Goal: Navigation & Orientation: Find specific page/section

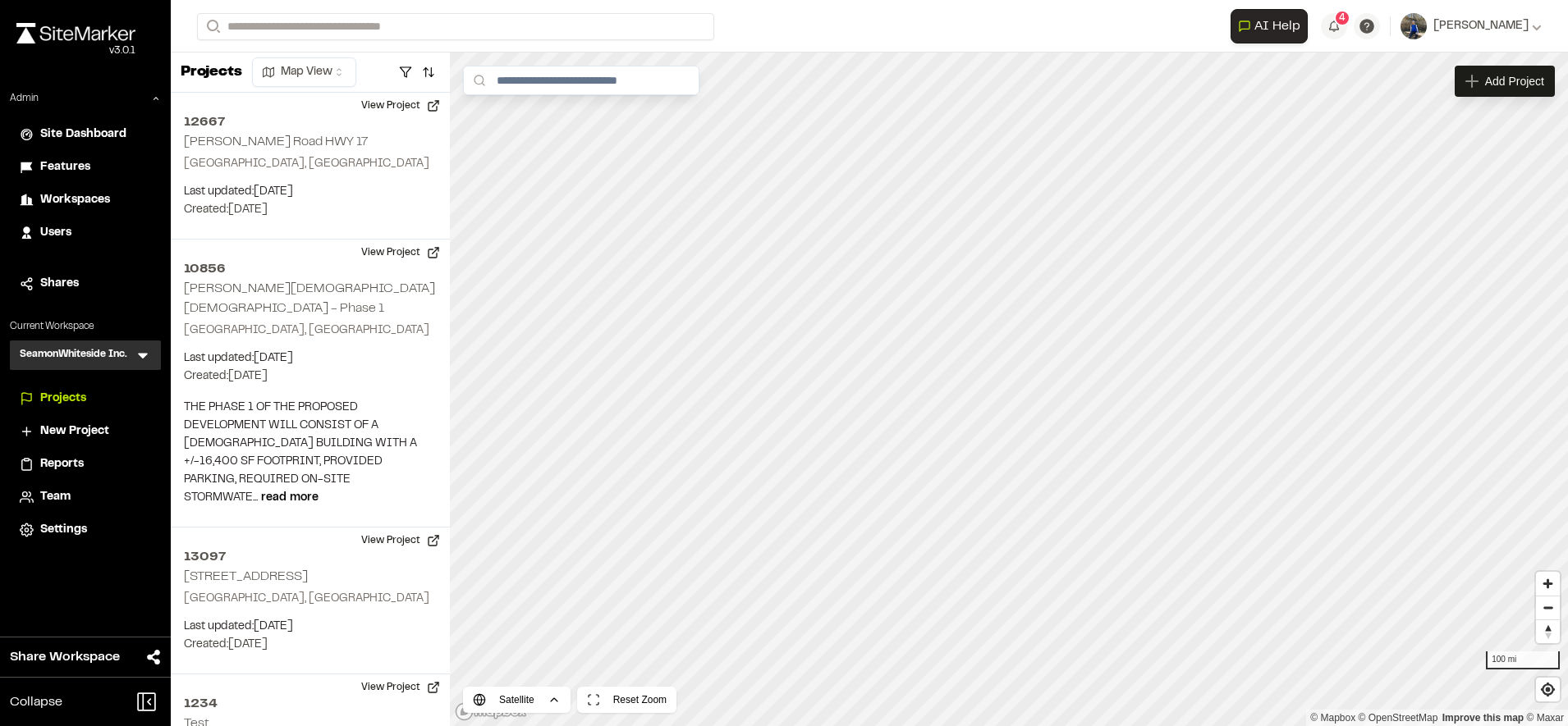
click at [77, 168] on span "Features" at bounding box center [66, 167] width 50 height 18
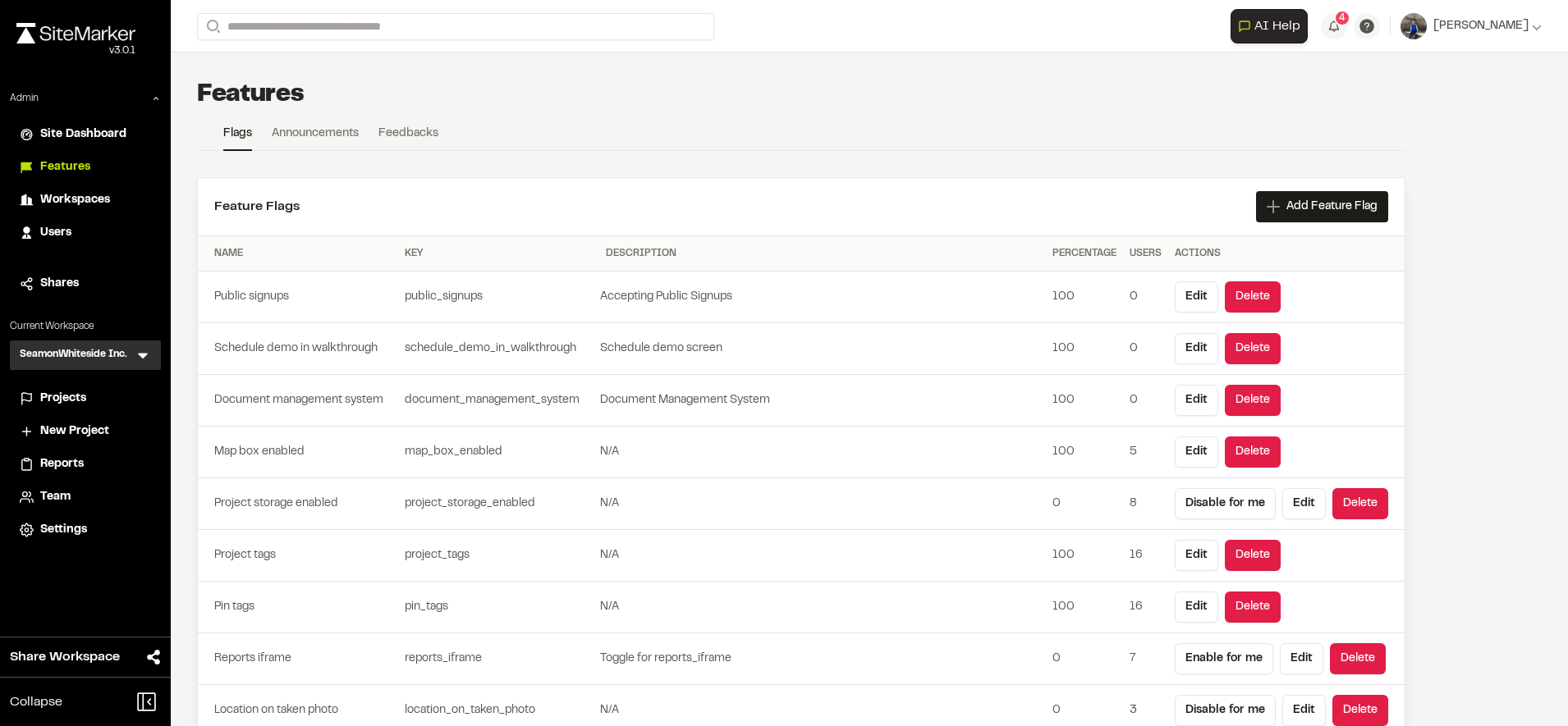
click at [67, 236] on span "Users" at bounding box center [56, 232] width 31 height 18
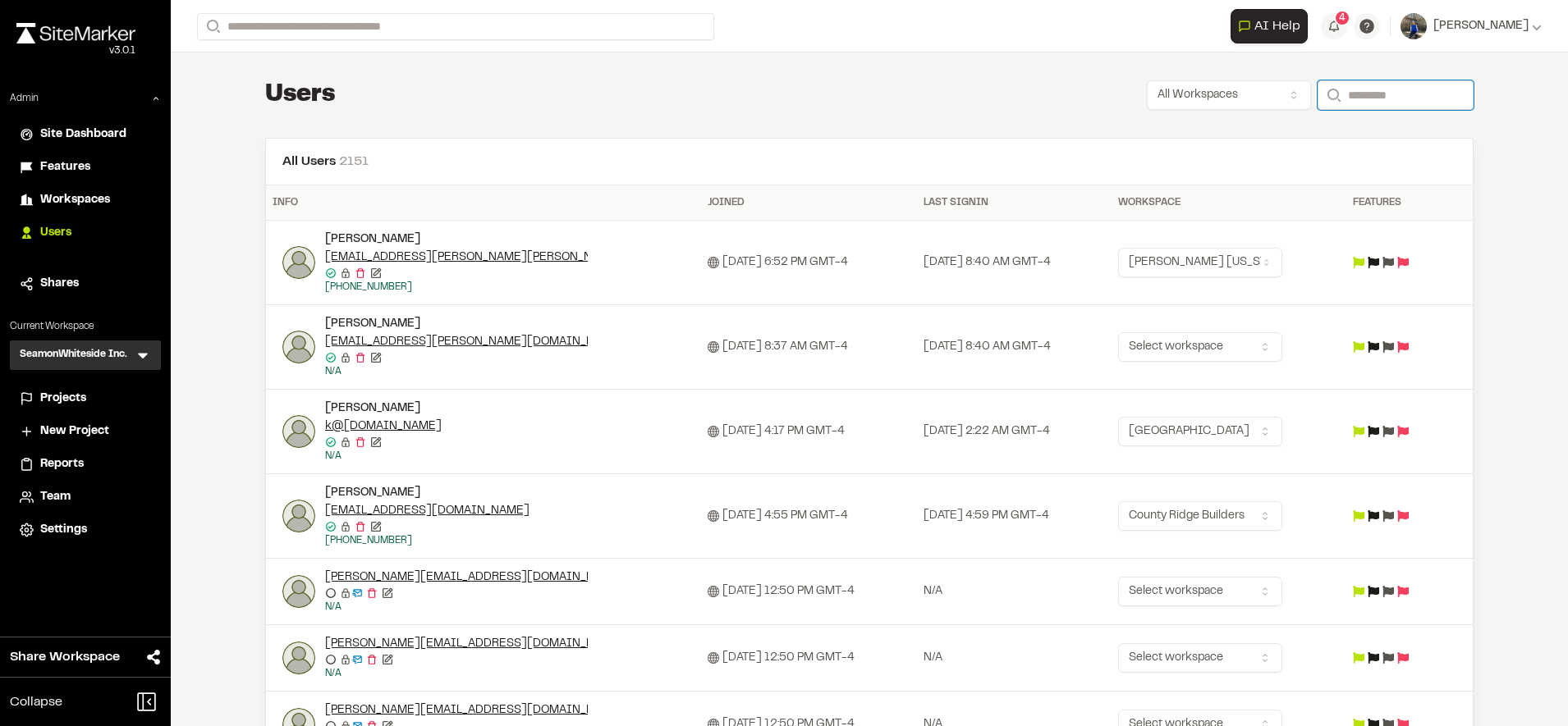
click at [1356, 97] on input "Search" at bounding box center [1395, 95] width 156 height 29
click at [1357, 99] on input "Search" at bounding box center [1395, 95] width 156 height 29
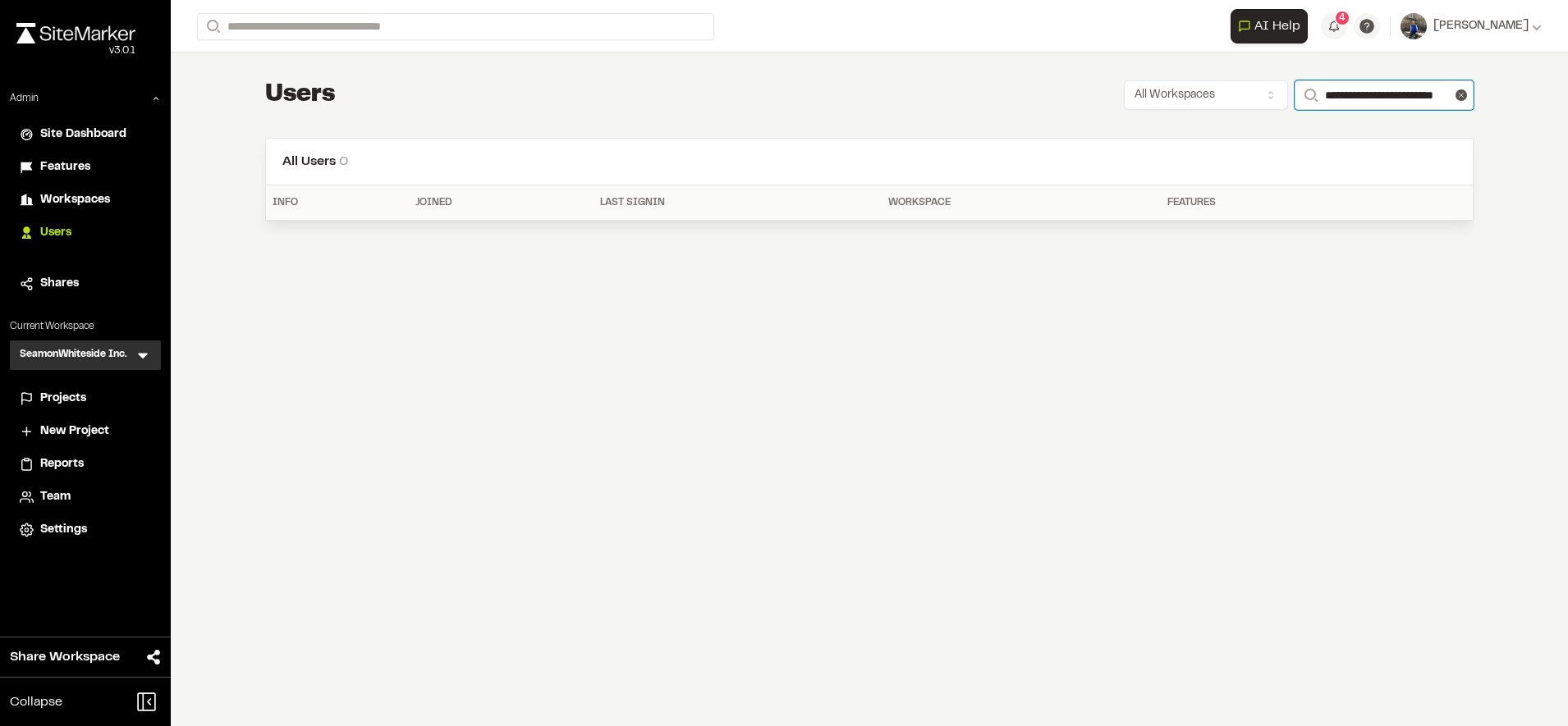
scroll to position [0, 31]
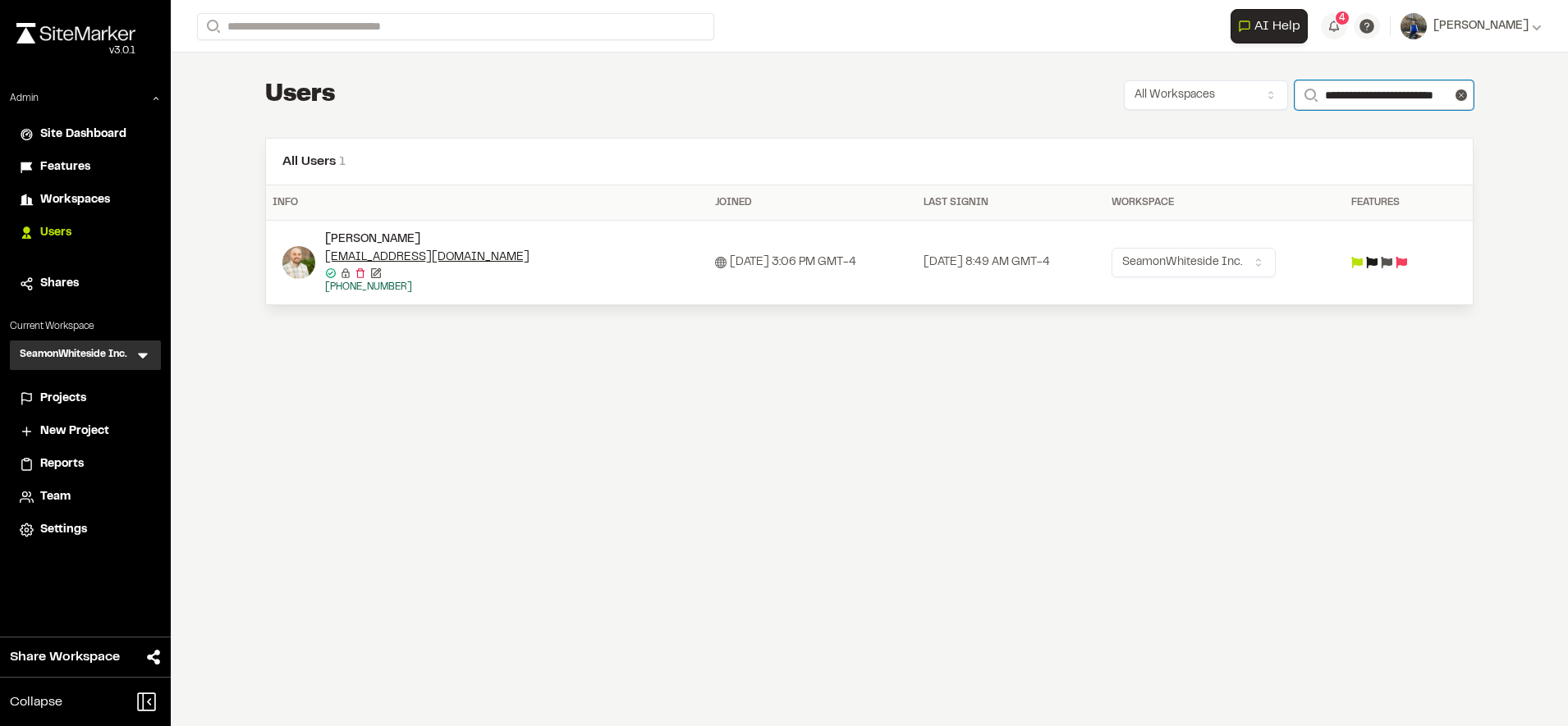
type input "**********"
click at [1377, 260] on div at bounding box center [1393, 262] width 85 height 11
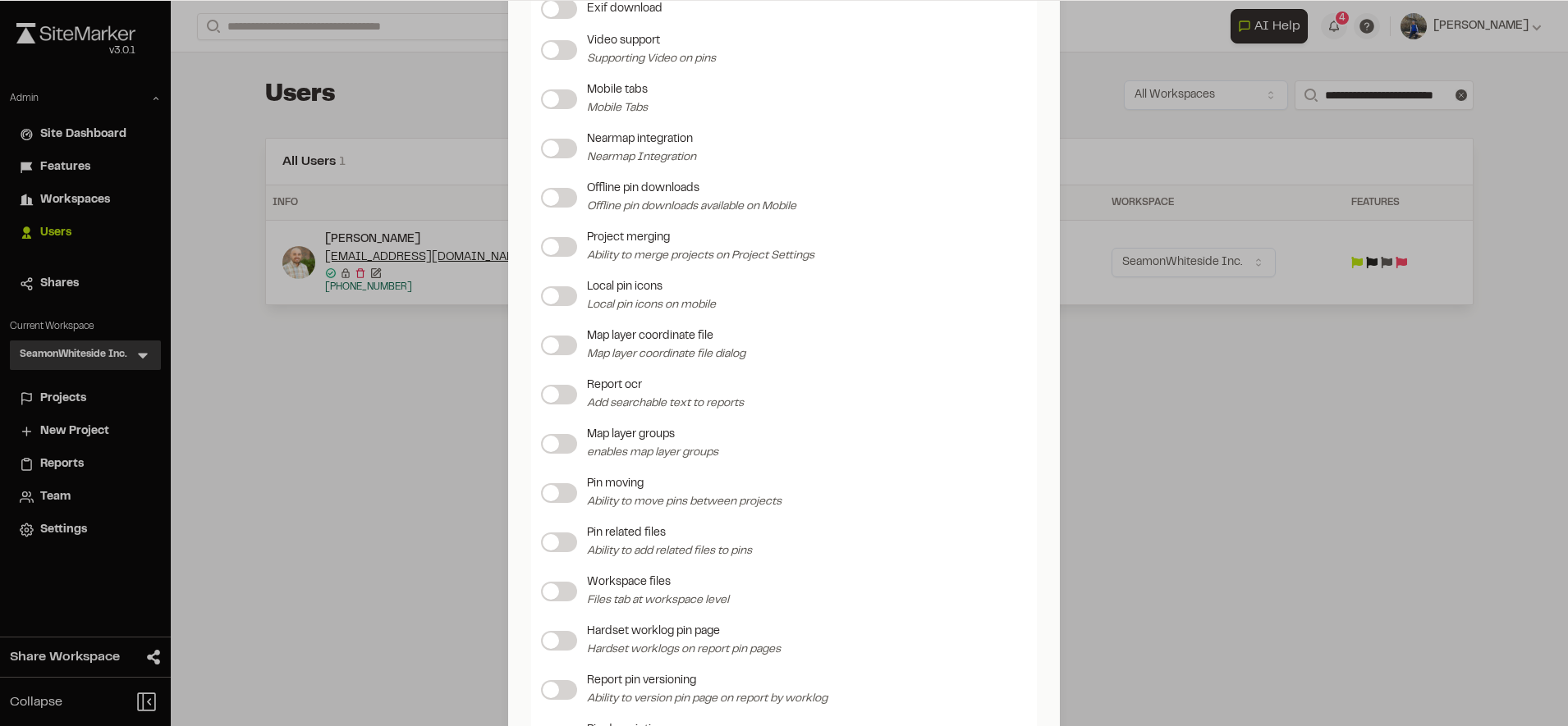
scroll to position [1593, 0]
click at [552, 253] on label at bounding box center [559, 248] width 36 height 20
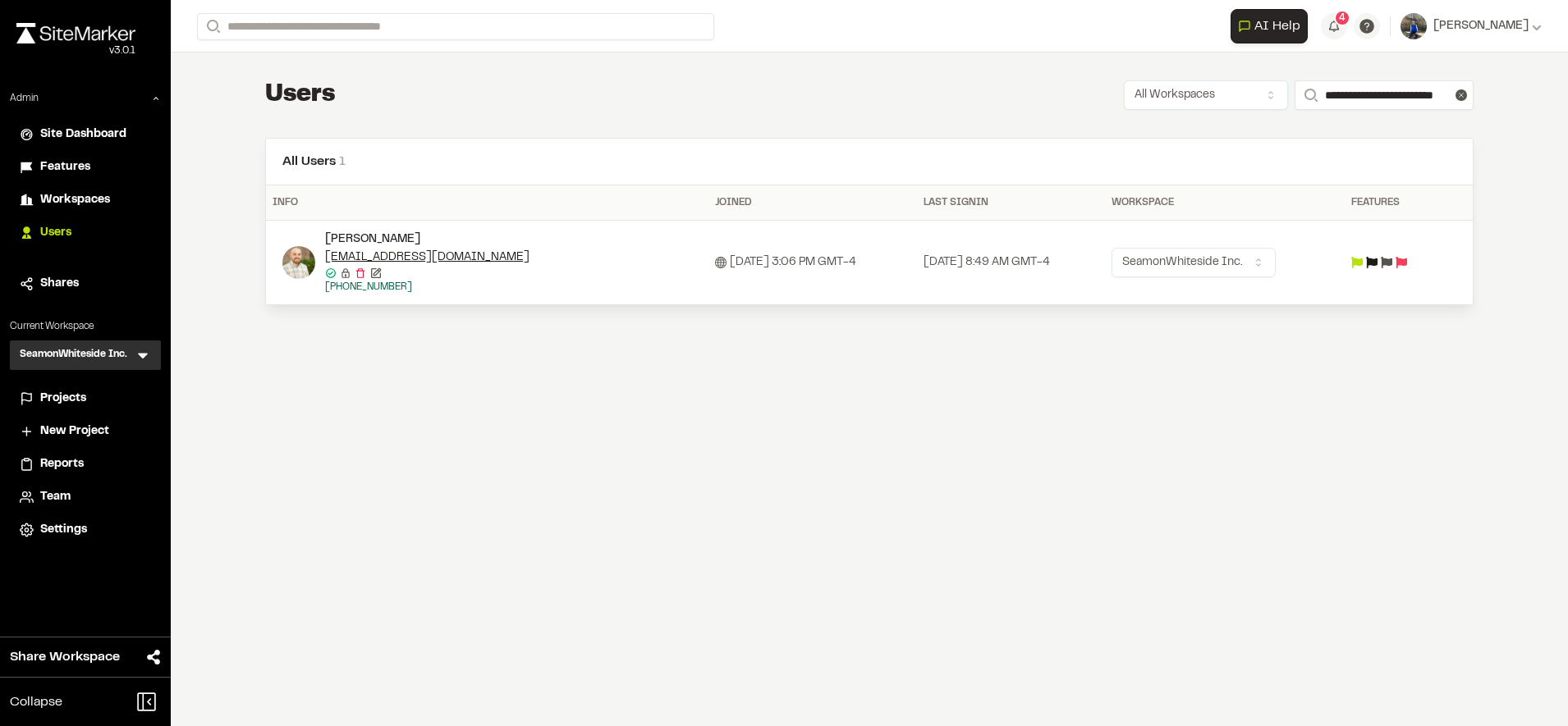
click at [382, 365] on div "Update Feature Flags Feature Flags Project storage enabled Reports iframe Toggl…" at bounding box center [784, 376] width 1568 height 726
click at [73, 399] on span "Projects" at bounding box center [63, 398] width 46 height 18
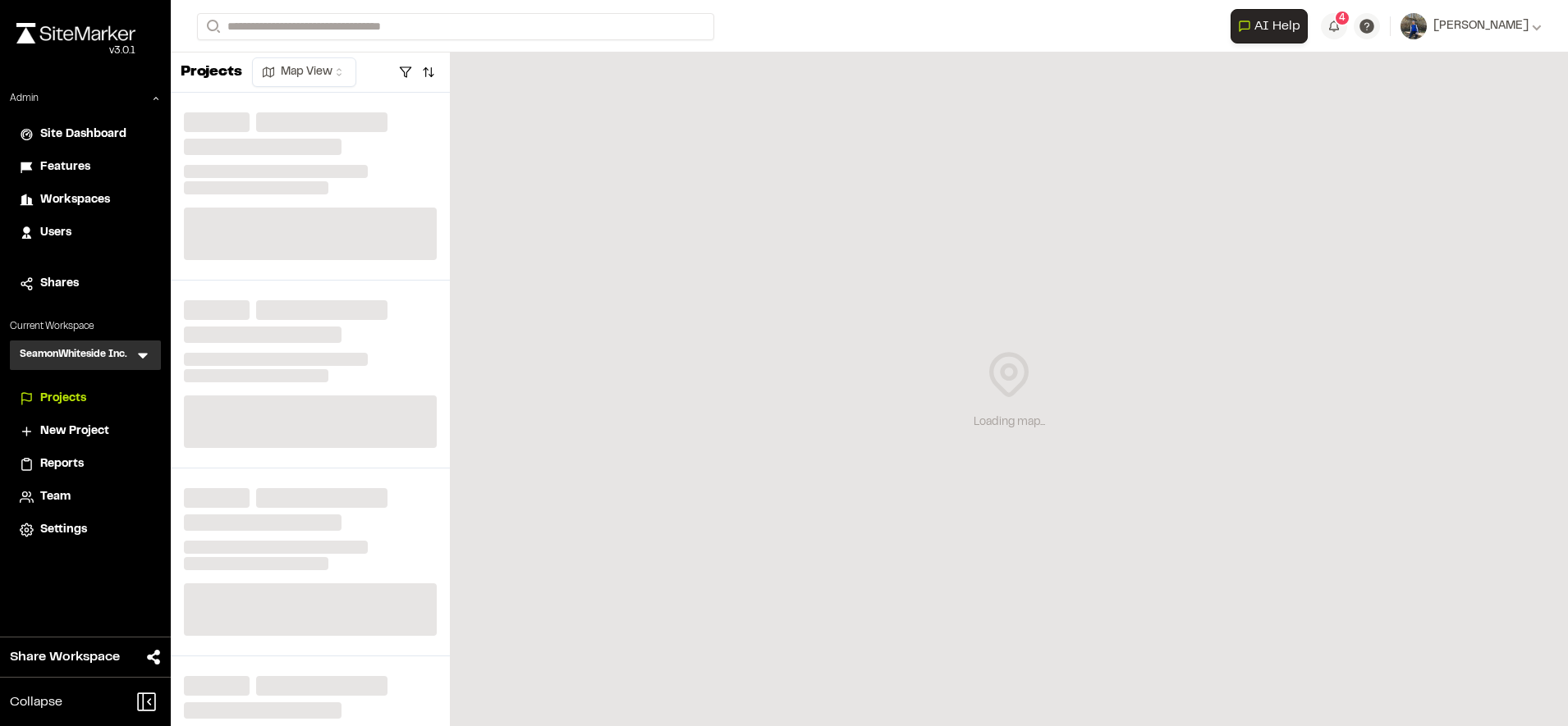
click at [140, 355] on icon at bounding box center [143, 356] width 10 height 6
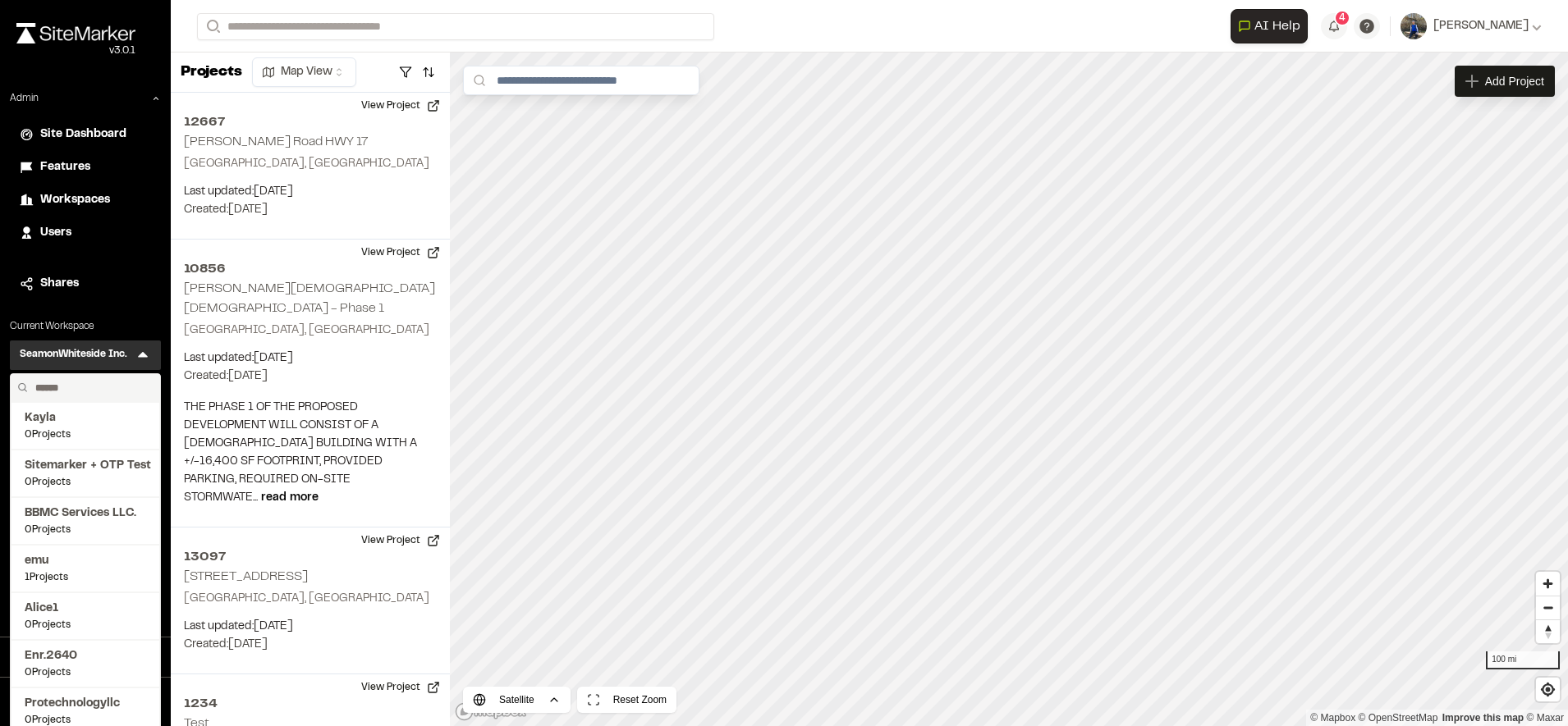
click at [99, 385] on input "text" at bounding box center [91, 388] width 124 height 28
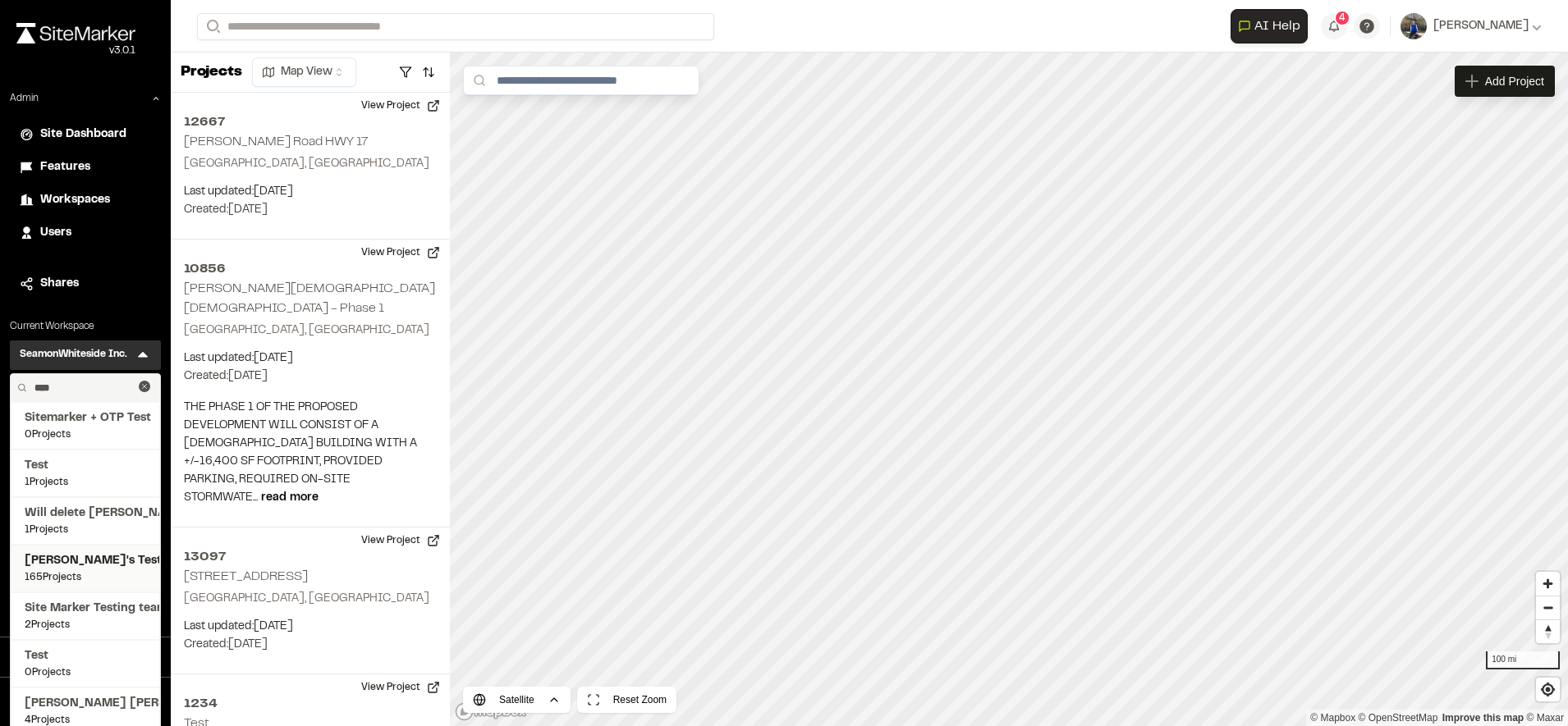
type input "****"
click at [57, 554] on span "Troy's Test" at bounding box center [85, 561] width 122 height 18
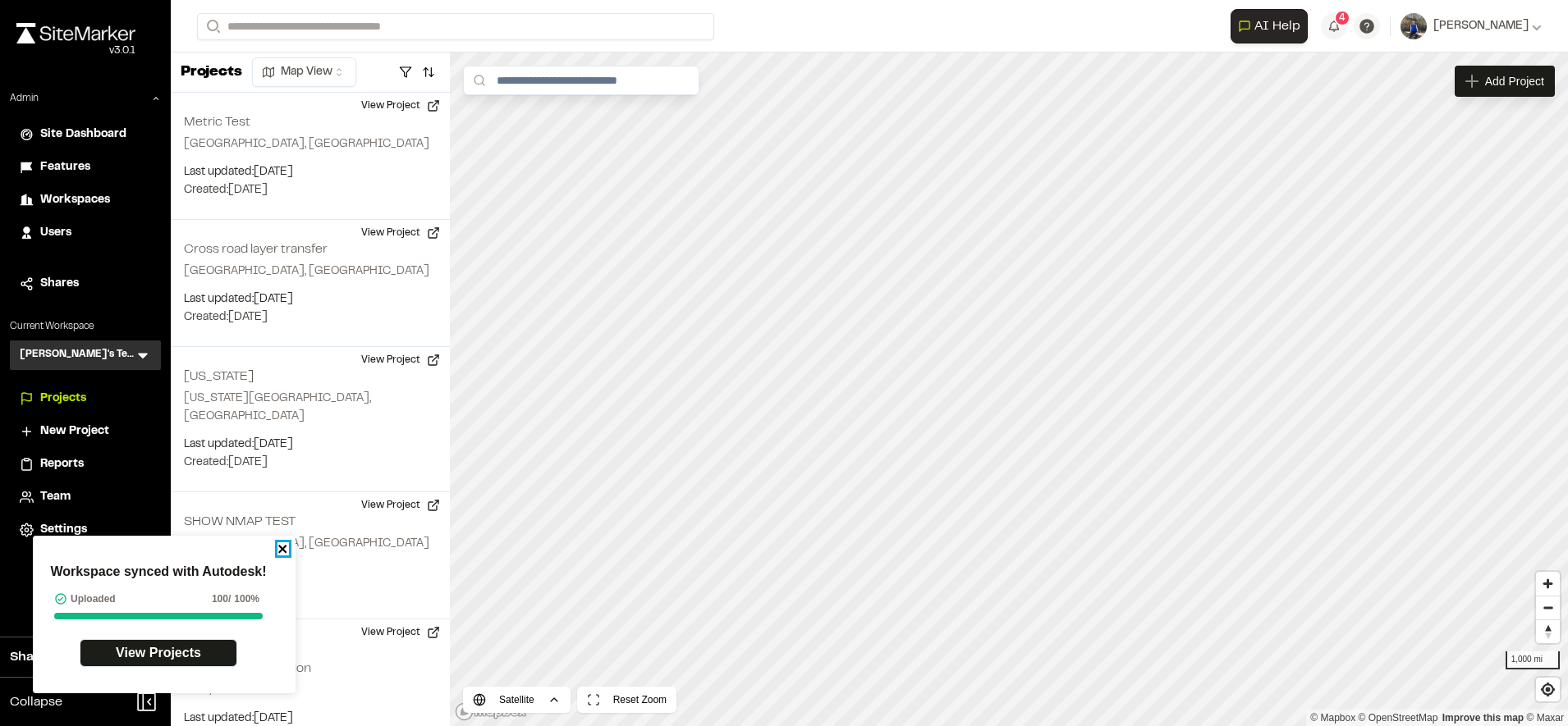
click at [284, 547] on icon "close" at bounding box center [282, 549] width 8 height 8
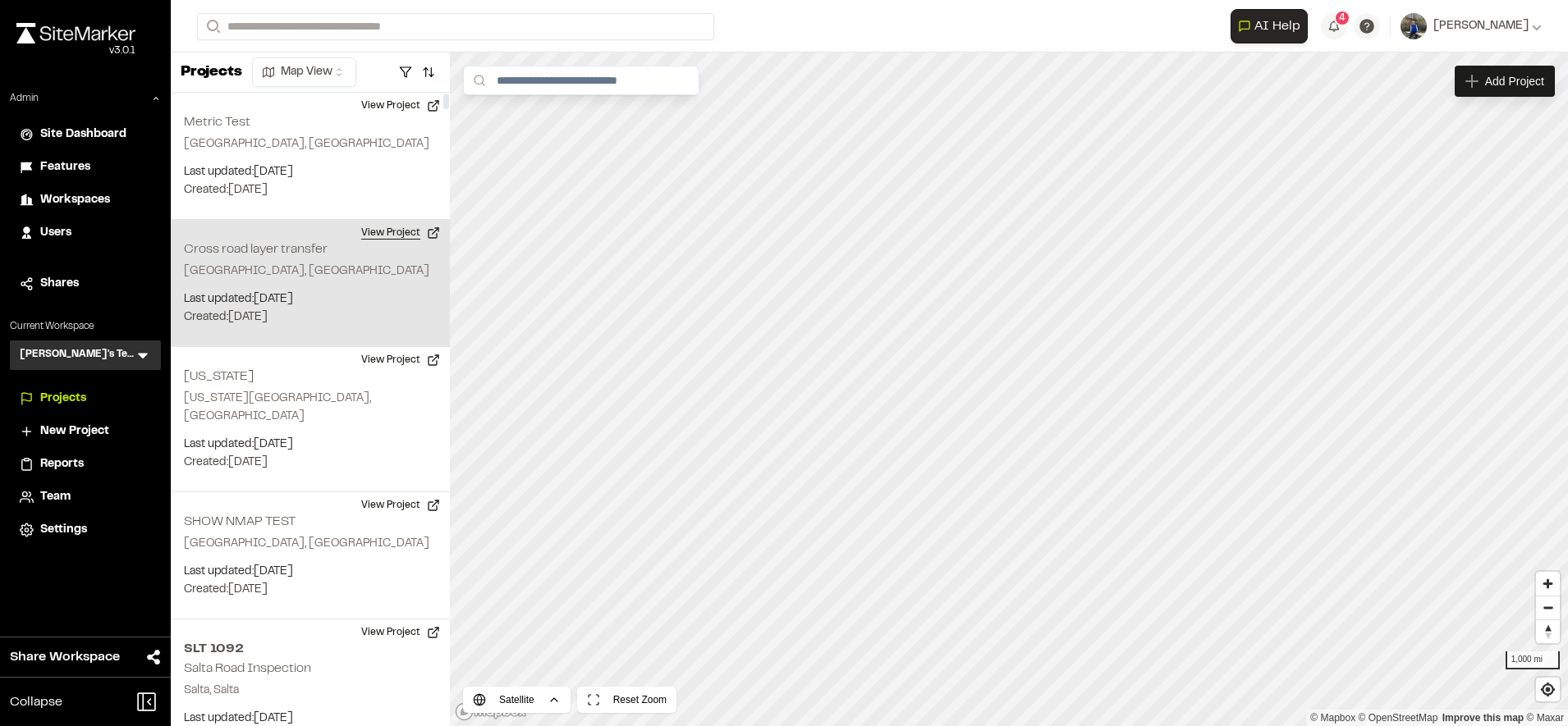
click at [390, 232] on button "View Project" at bounding box center [400, 233] width 99 height 26
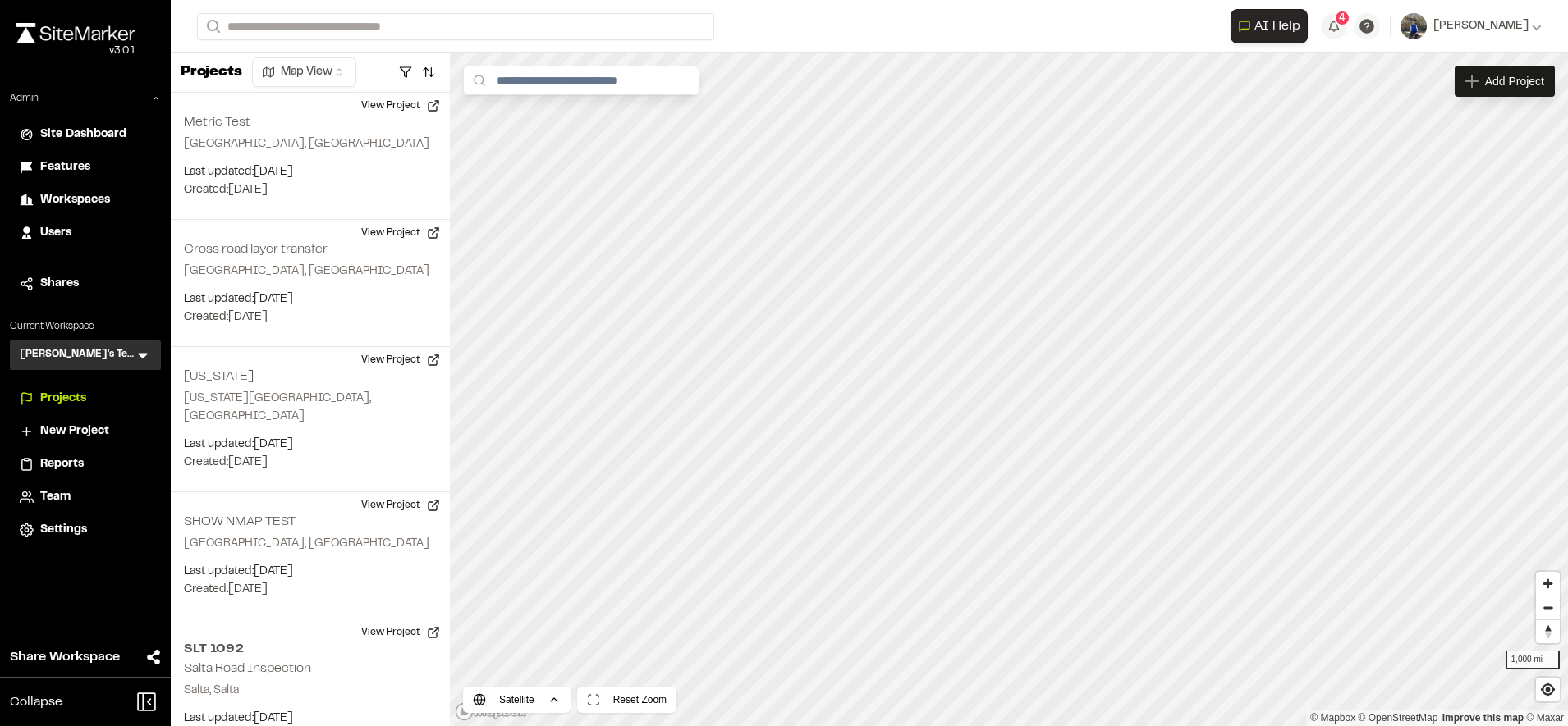
click at [78, 167] on span "Features" at bounding box center [66, 167] width 50 height 18
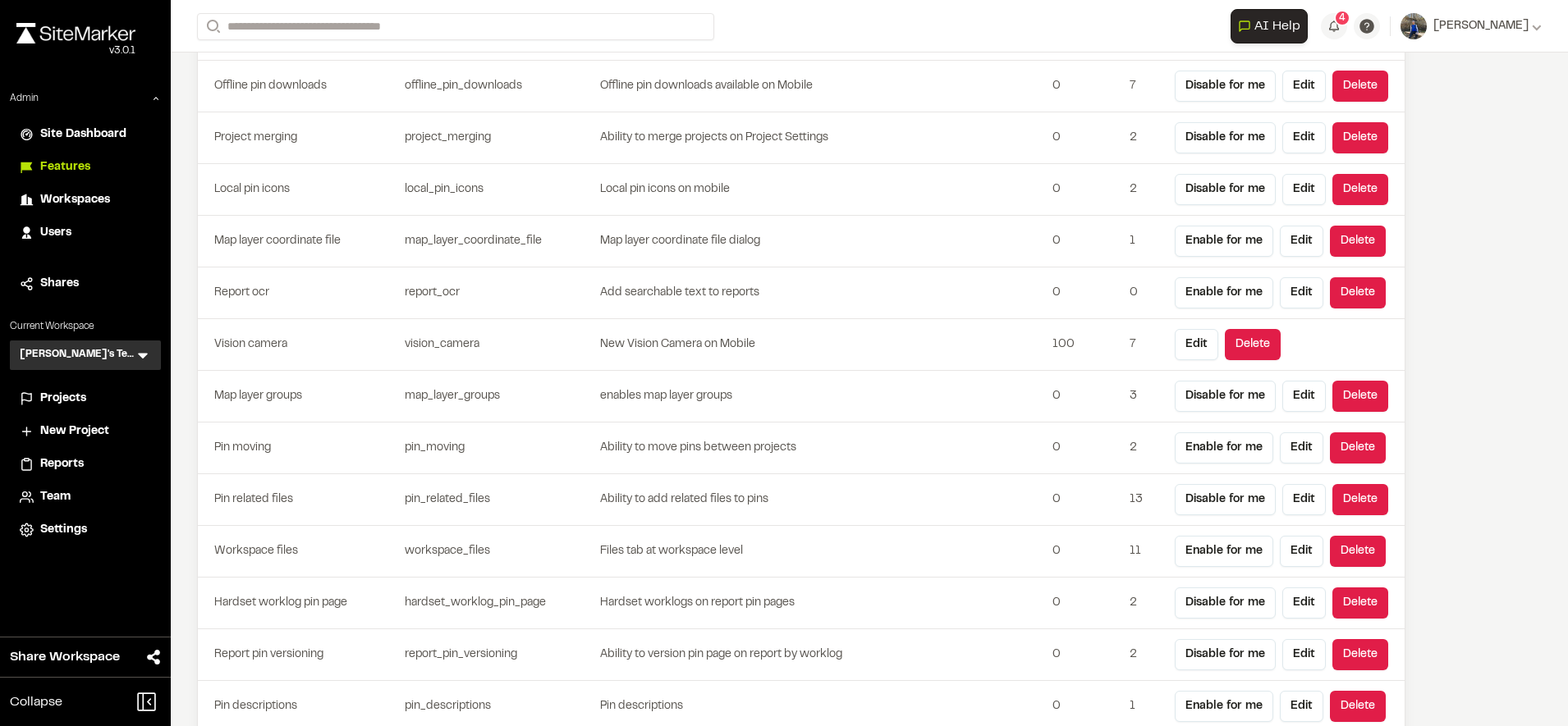
scroll to position [4029, 0]
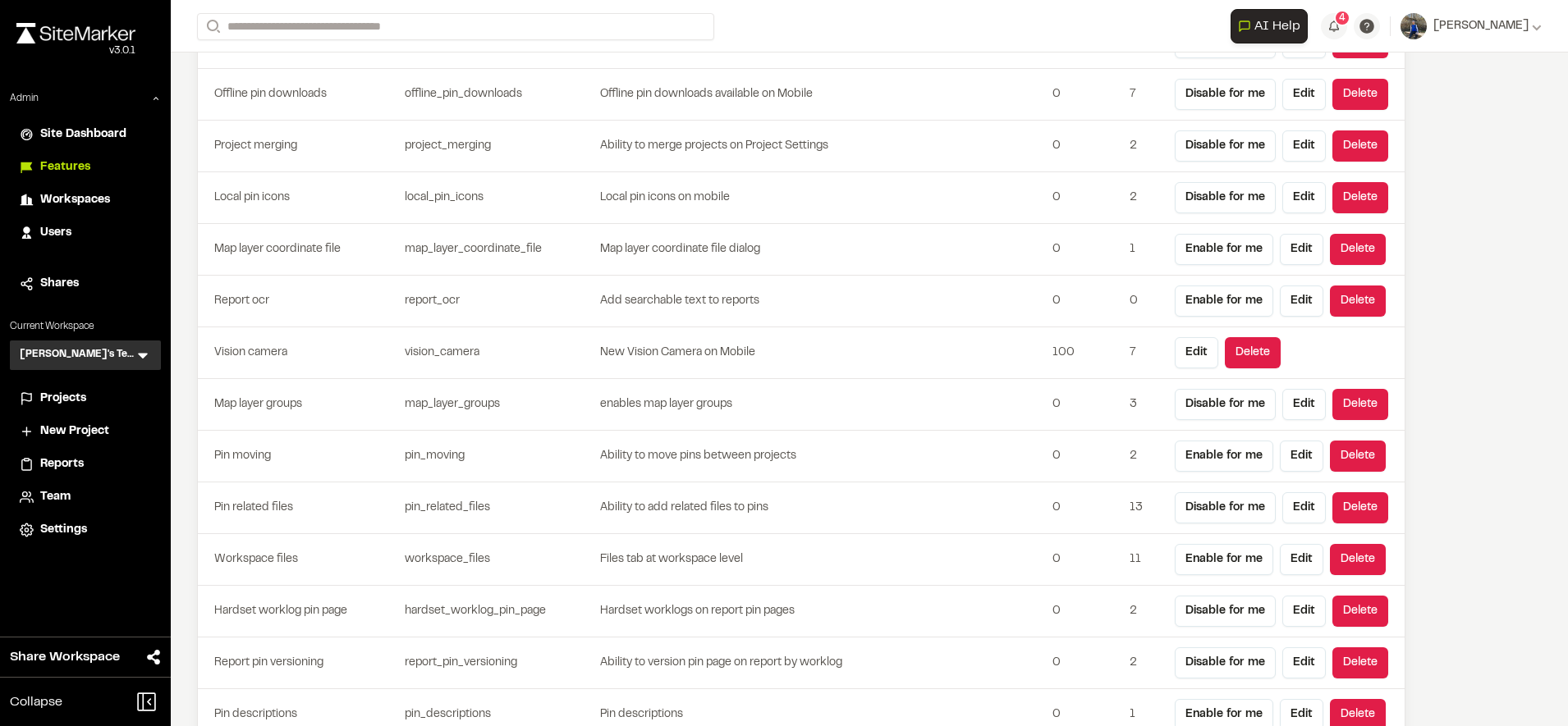
click at [739, 449] on td "Ability to move pins between projects" at bounding box center [822, 457] width 447 height 52
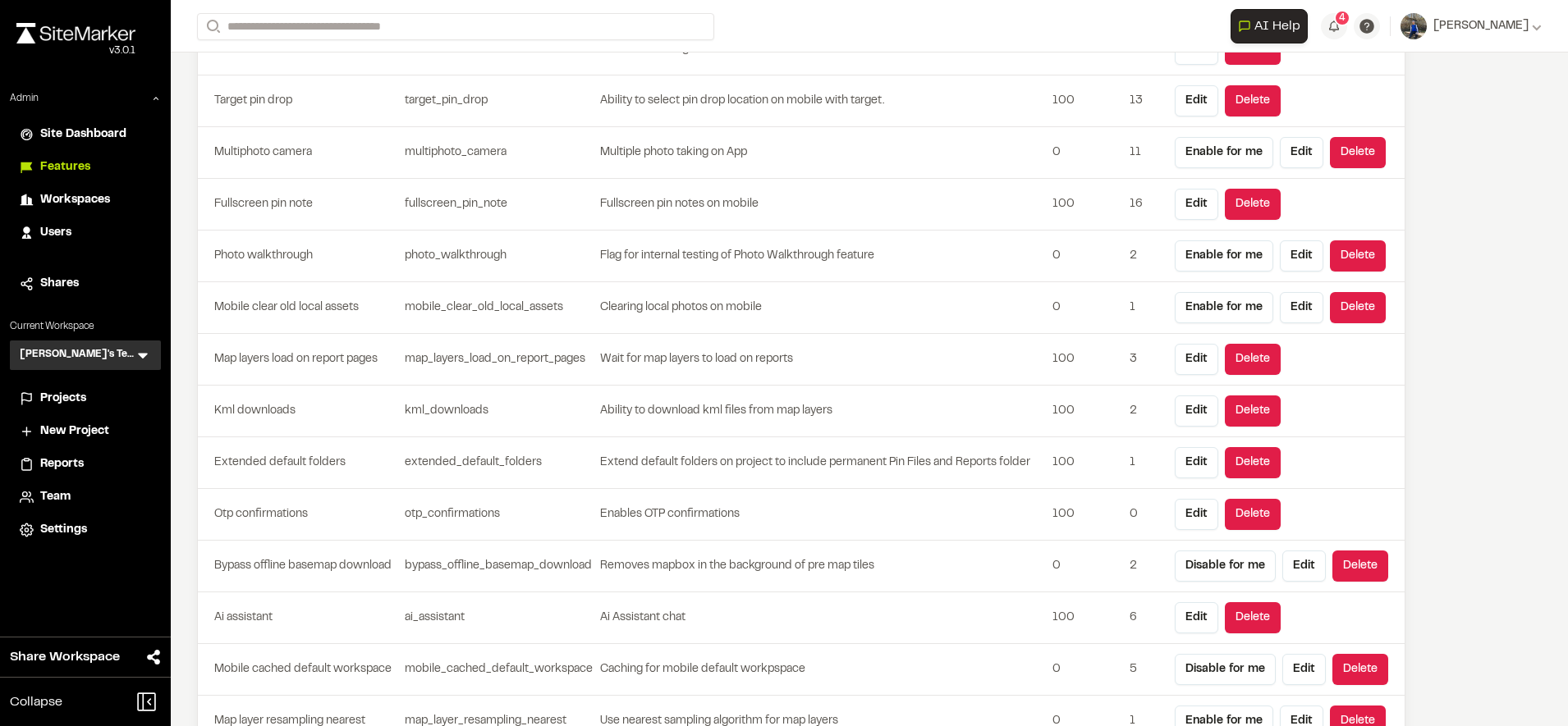
scroll to position [2779, 0]
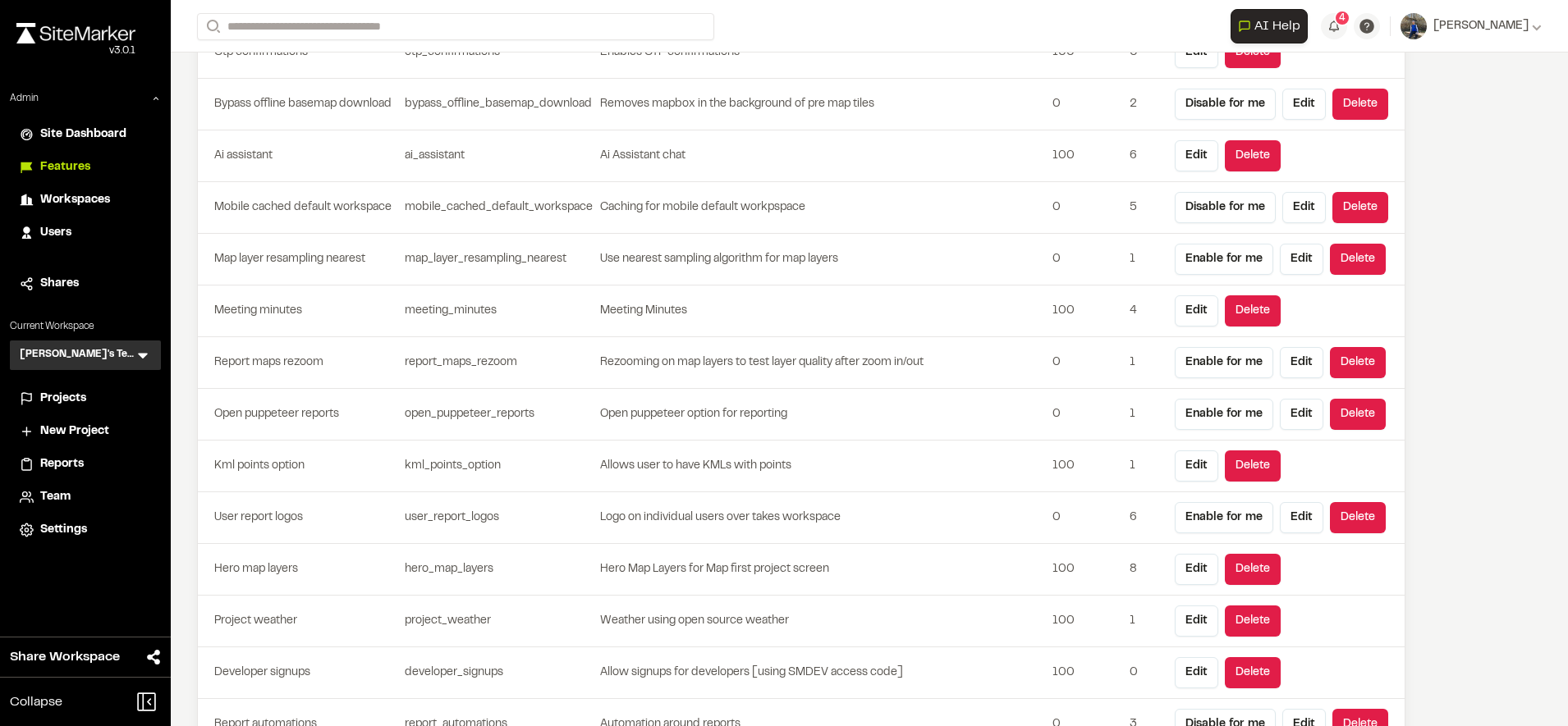
click at [68, 198] on span "Workspaces" at bounding box center [75, 200] width 70 height 18
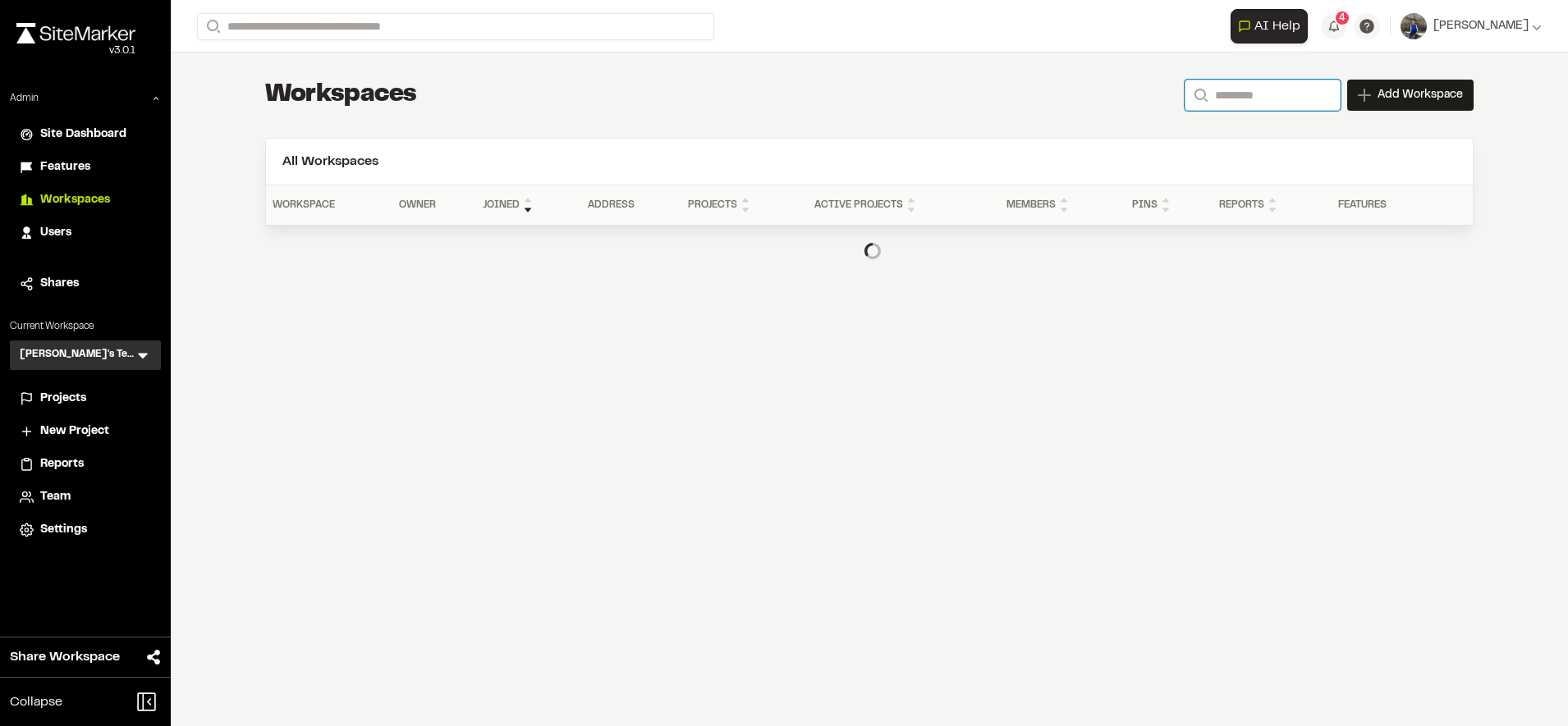
click at [1270, 95] on input "Search" at bounding box center [1262, 95] width 156 height 31
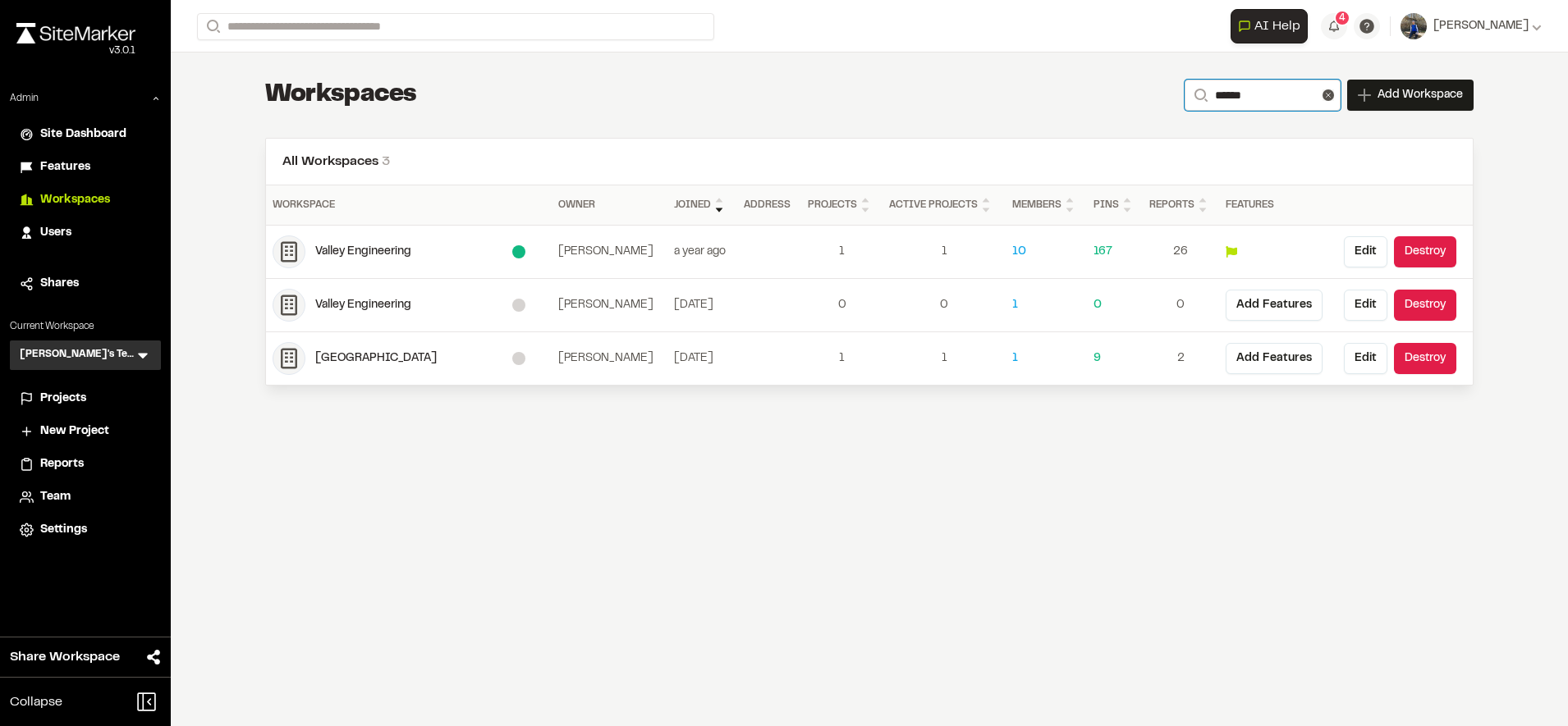
type input "******"
click at [819, 106] on div "**********" at bounding box center [870, 95] width 1208 height 33
click at [1347, 37] on button "4" at bounding box center [1334, 26] width 26 height 26
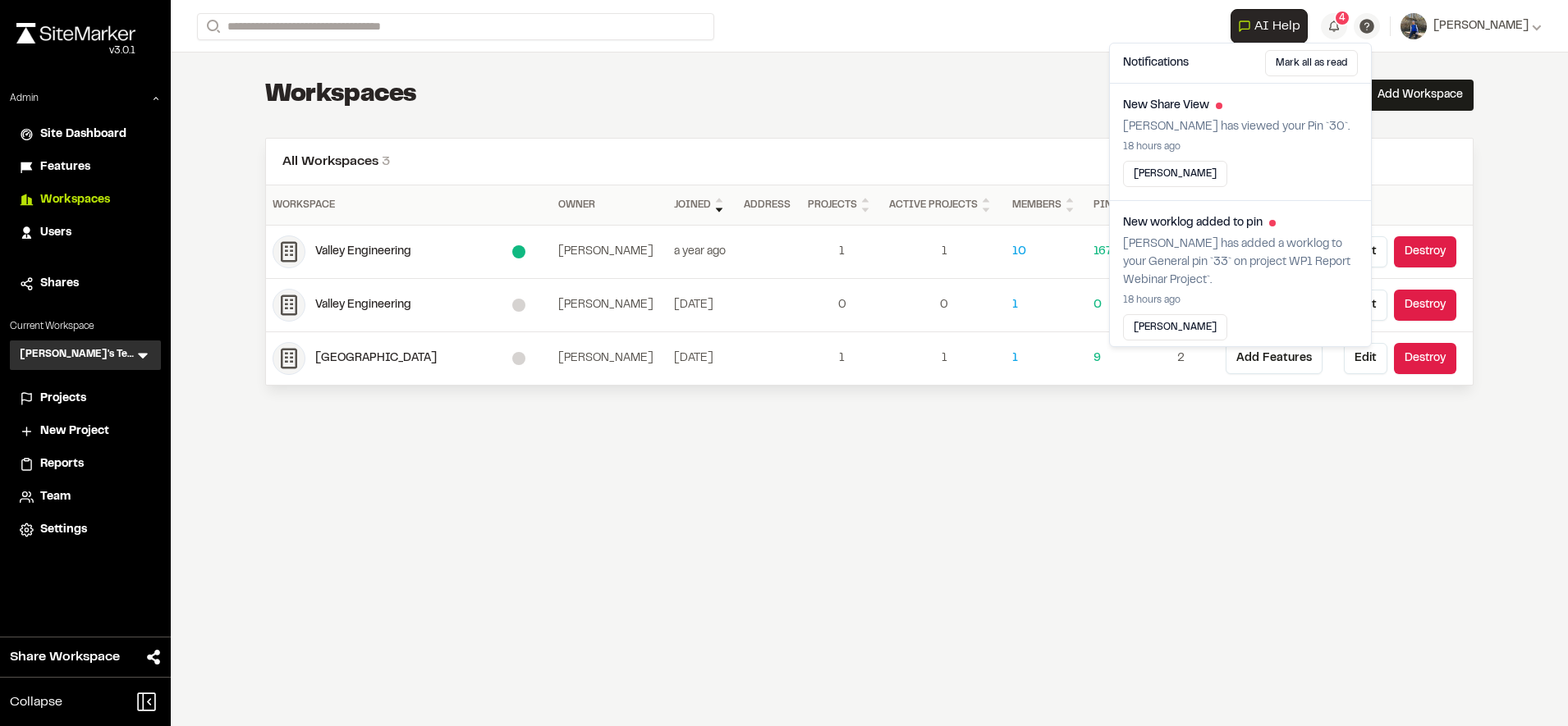
click at [1018, 39] on form "Search" at bounding box center [714, 26] width 1034 height 27
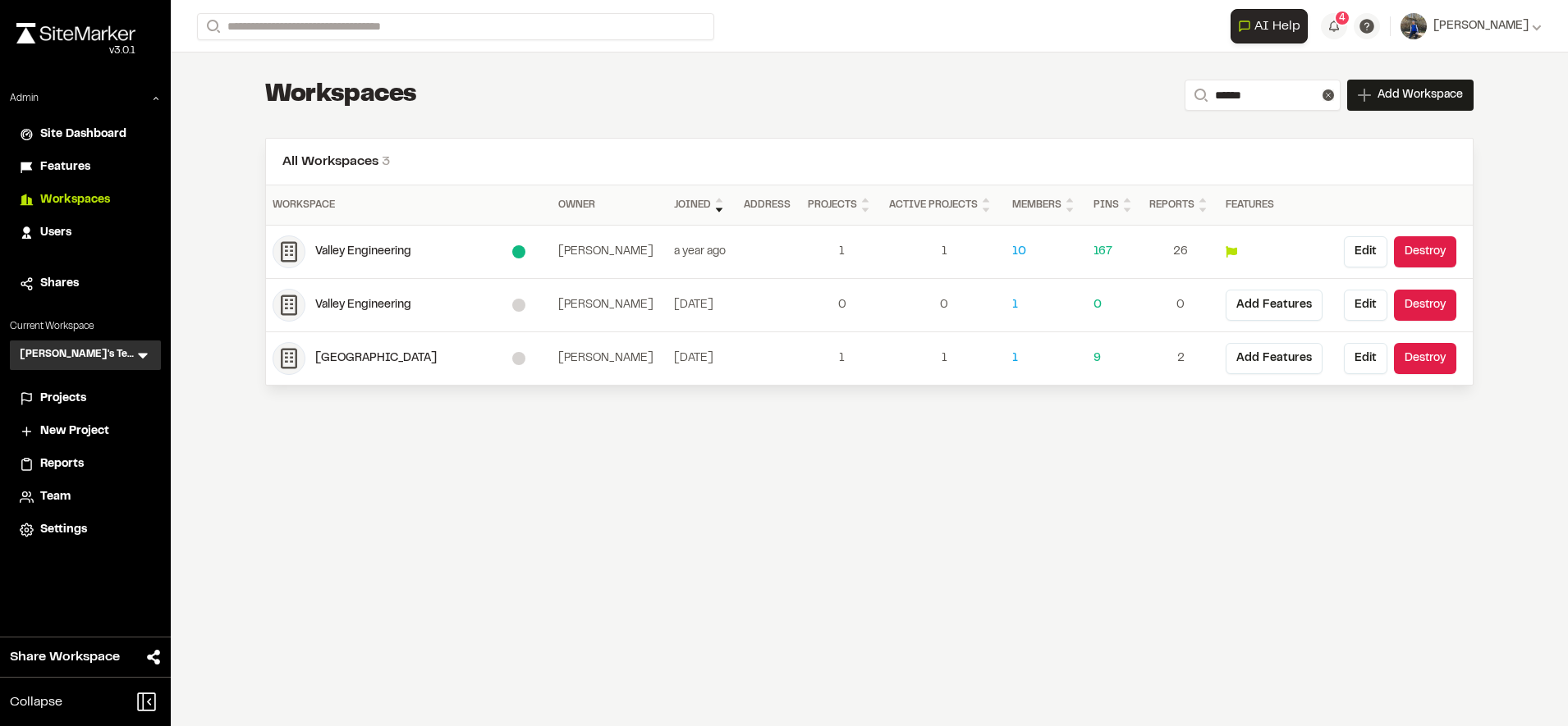
click at [76, 161] on span "Features" at bounding box center [66, 167] width 50 height 18
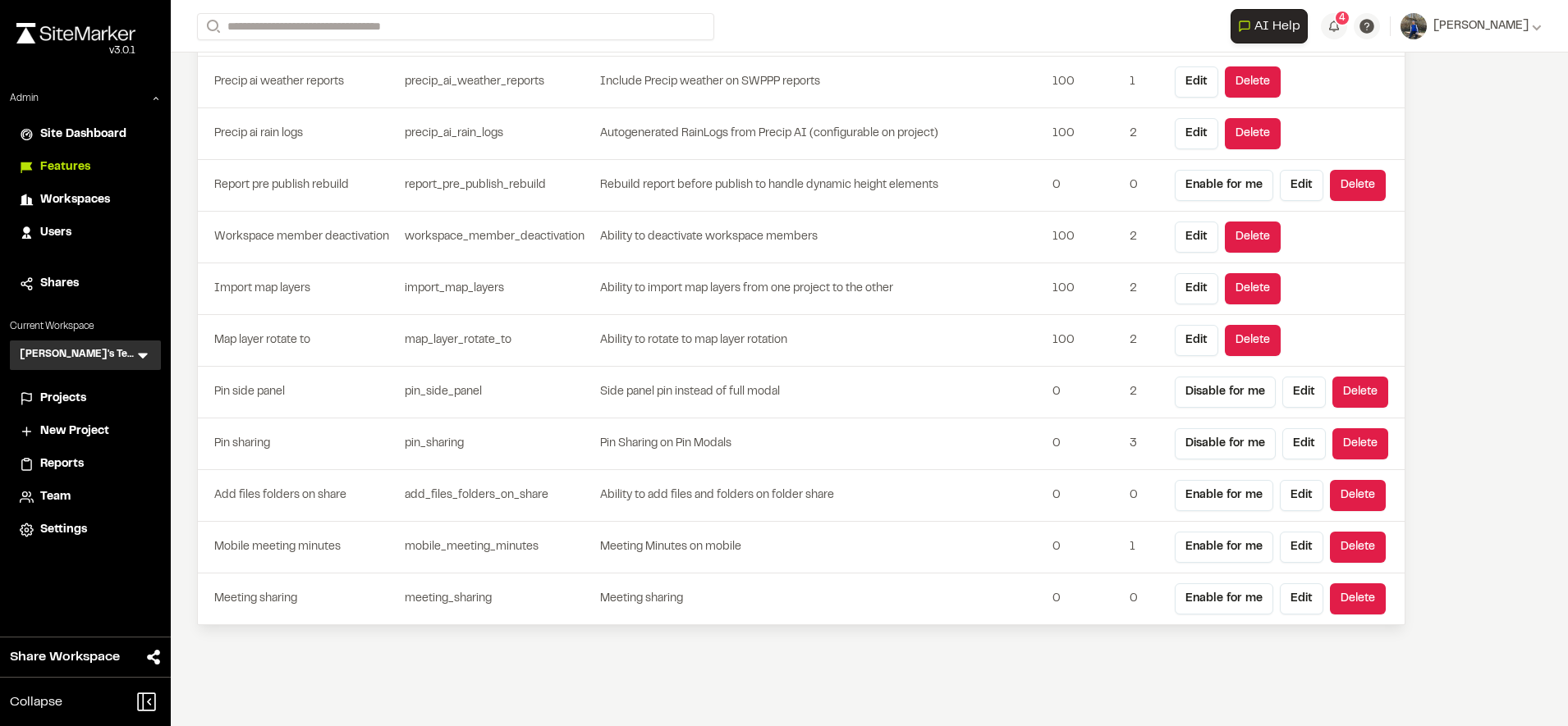
scroll to position [4928, 0]
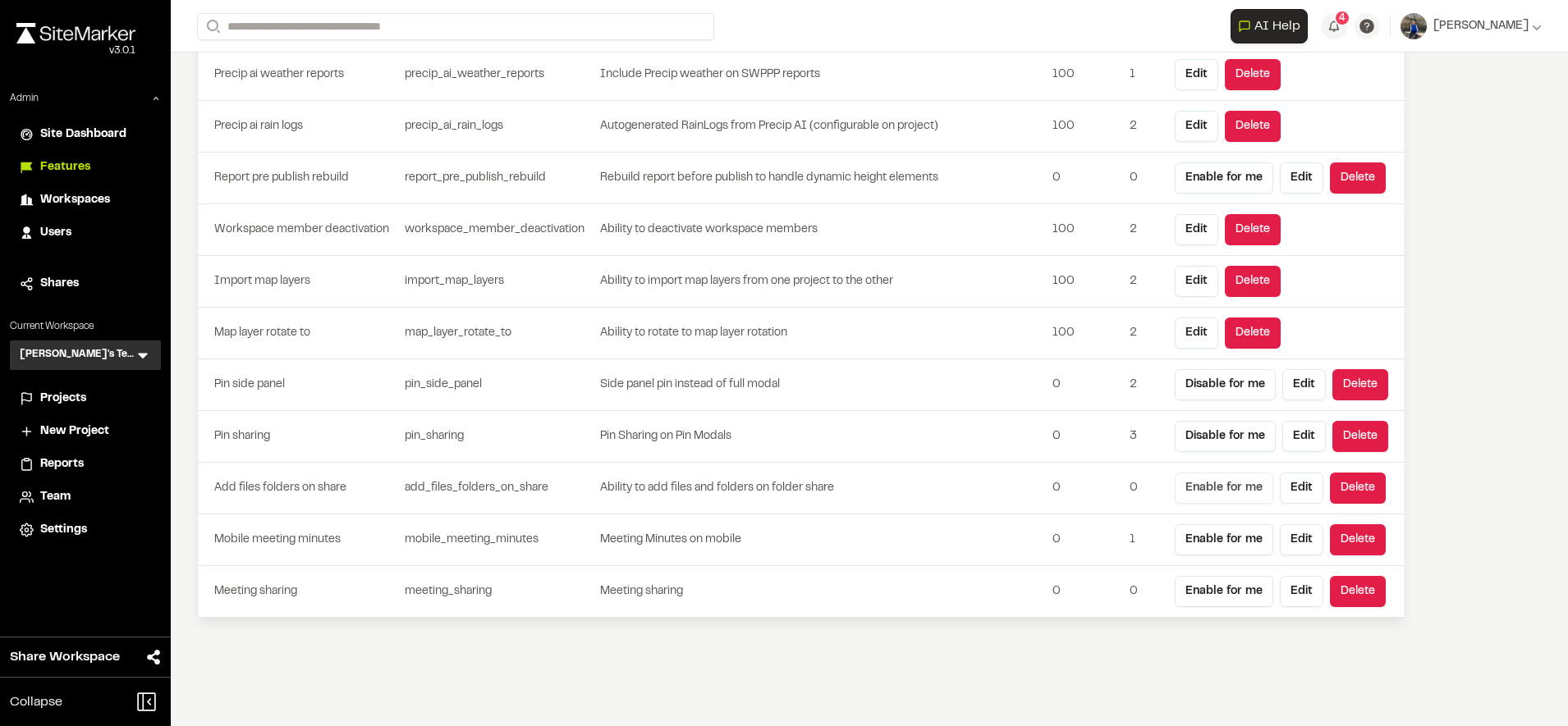
click at [1227, 487] on button "Enable for me" at bounding box center [1224, 488] width 99 height 31
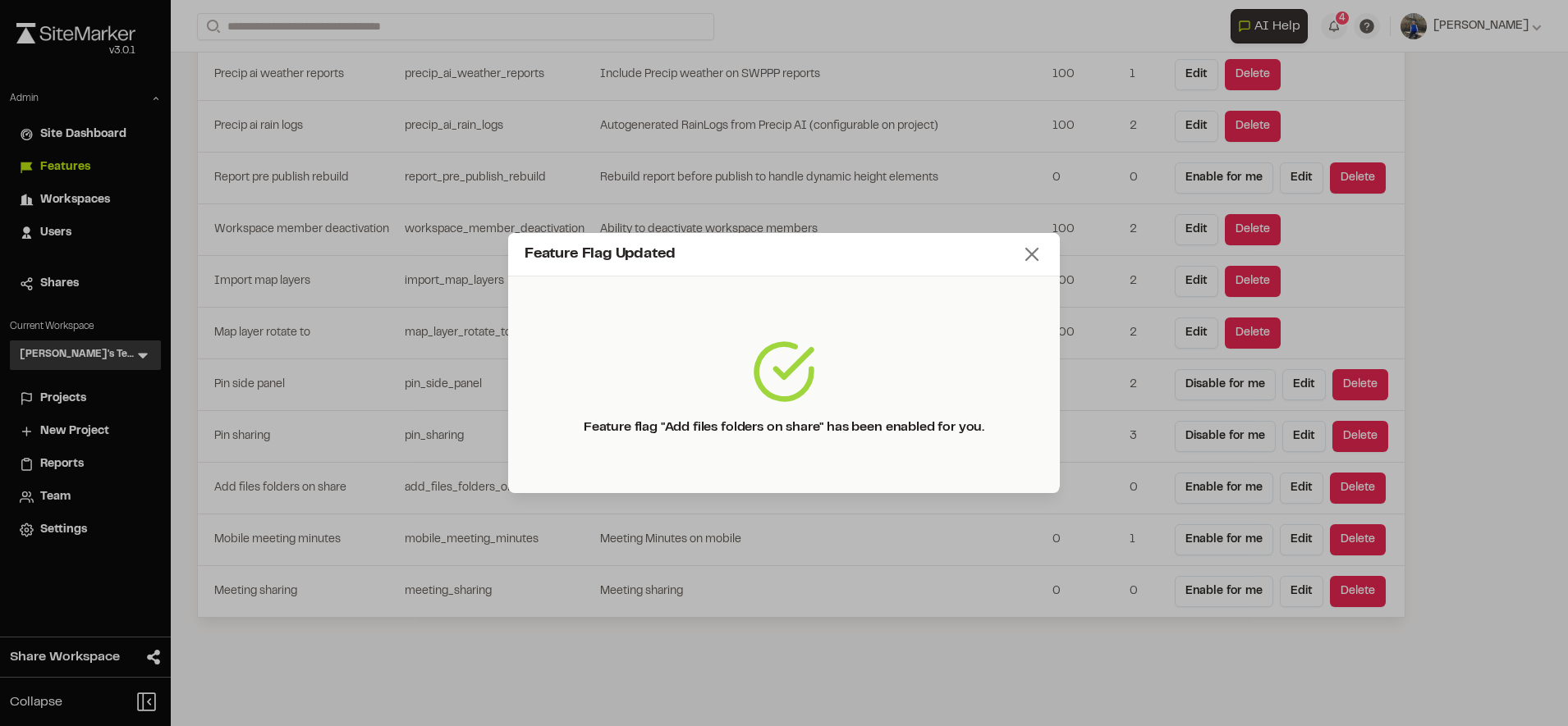
click at [1029, 255] on icon at bounding box center [1031, 254] width 23 height 23
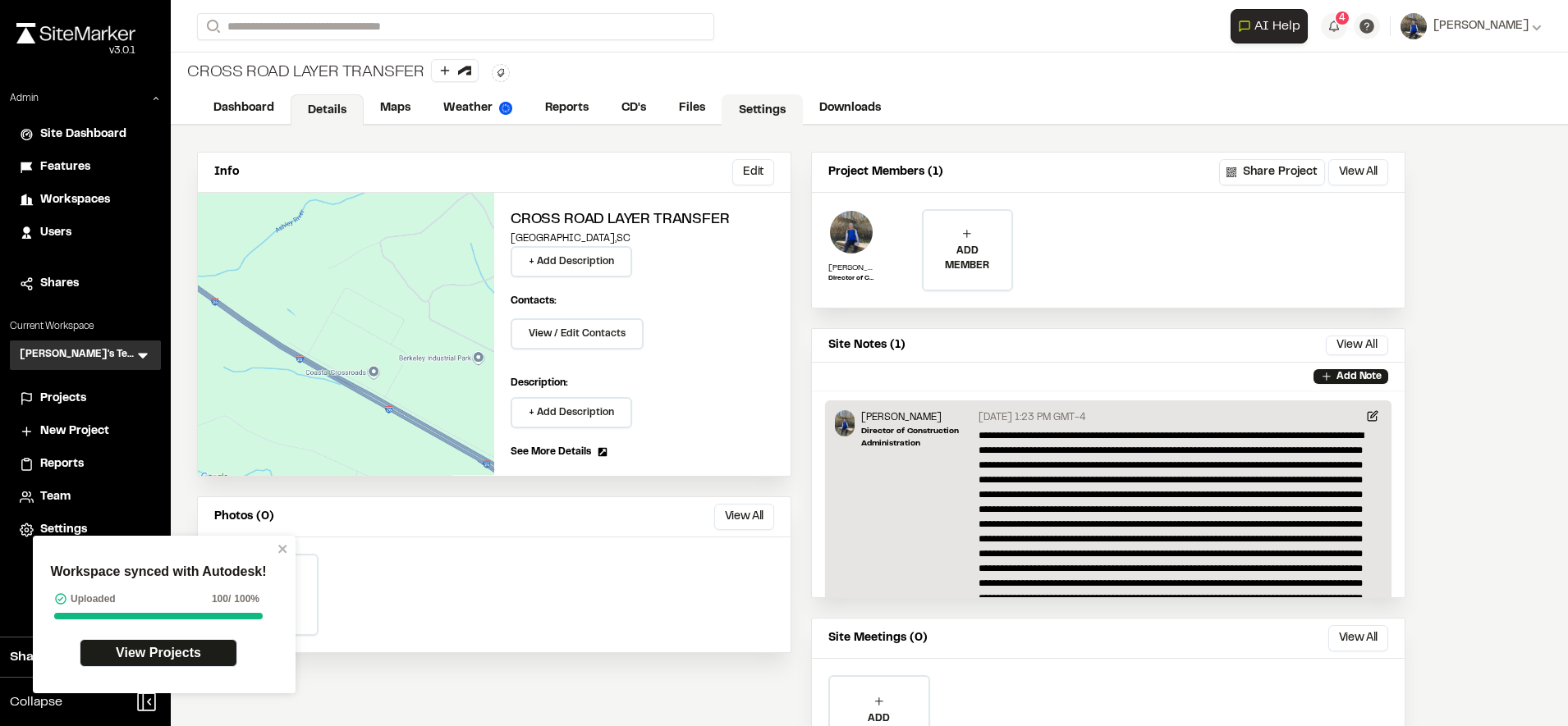
click at [754, 107] on link "Settings" at bounding box center [762, 110] width 81 height 31
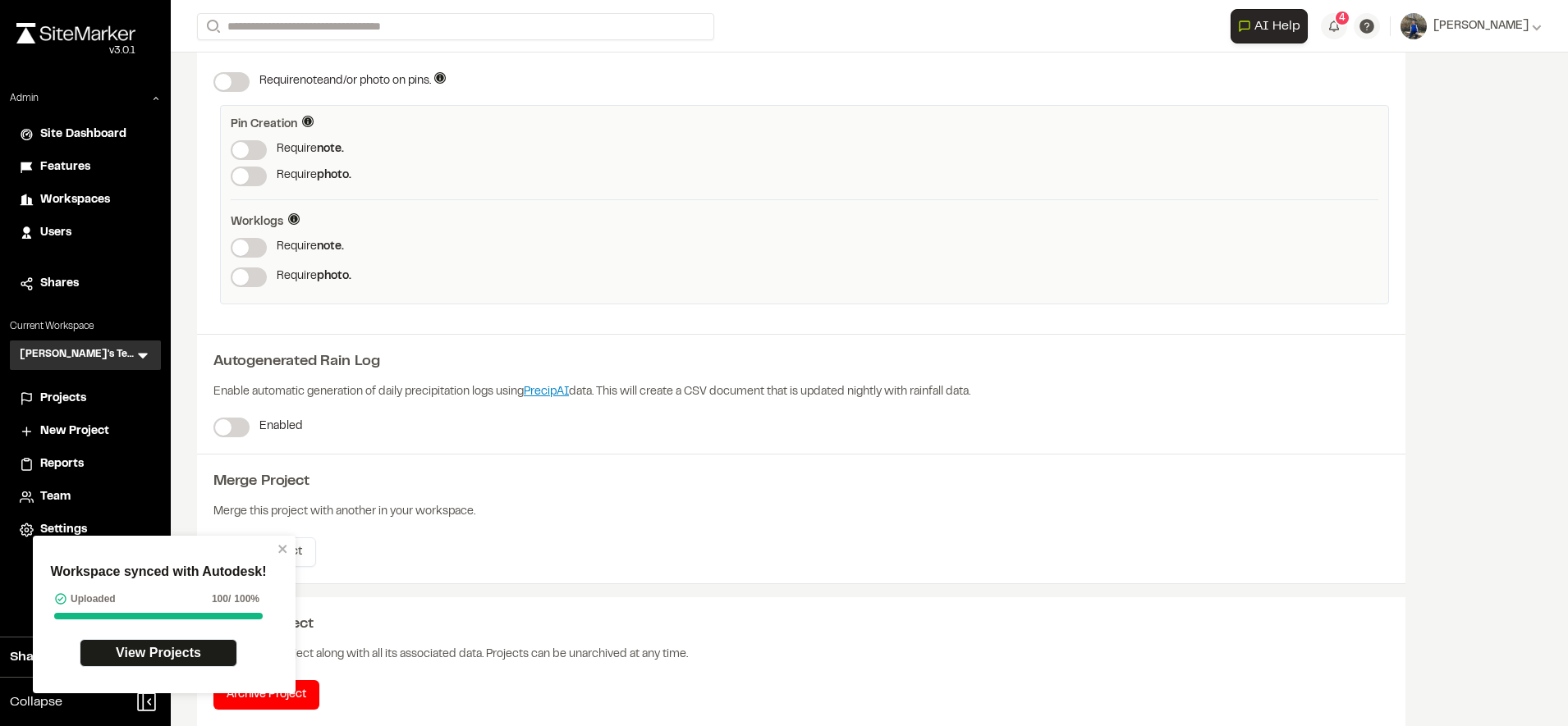
scroll to position [189, 0]
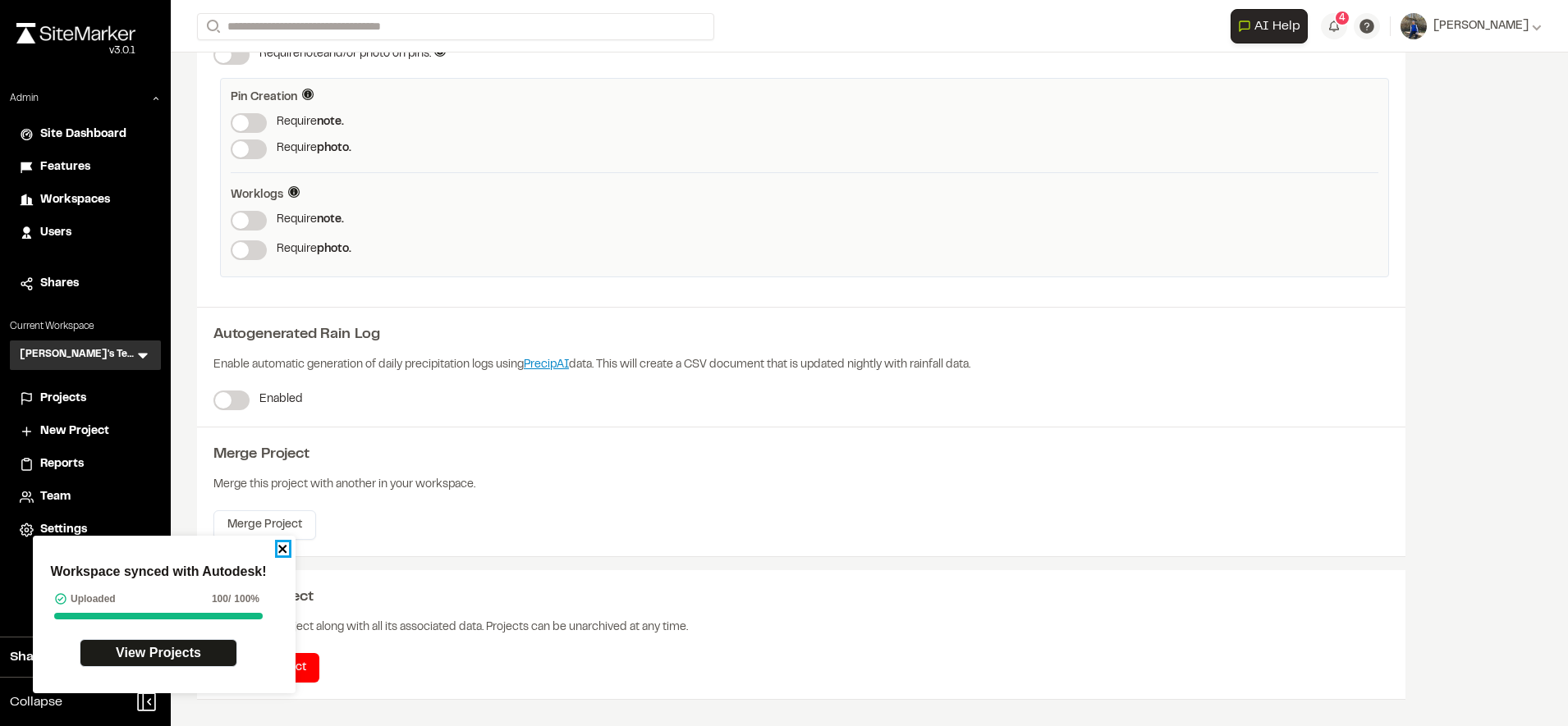
click at [285, 547] on icon "close" at bounding box center [282, 549] width 8 height 8
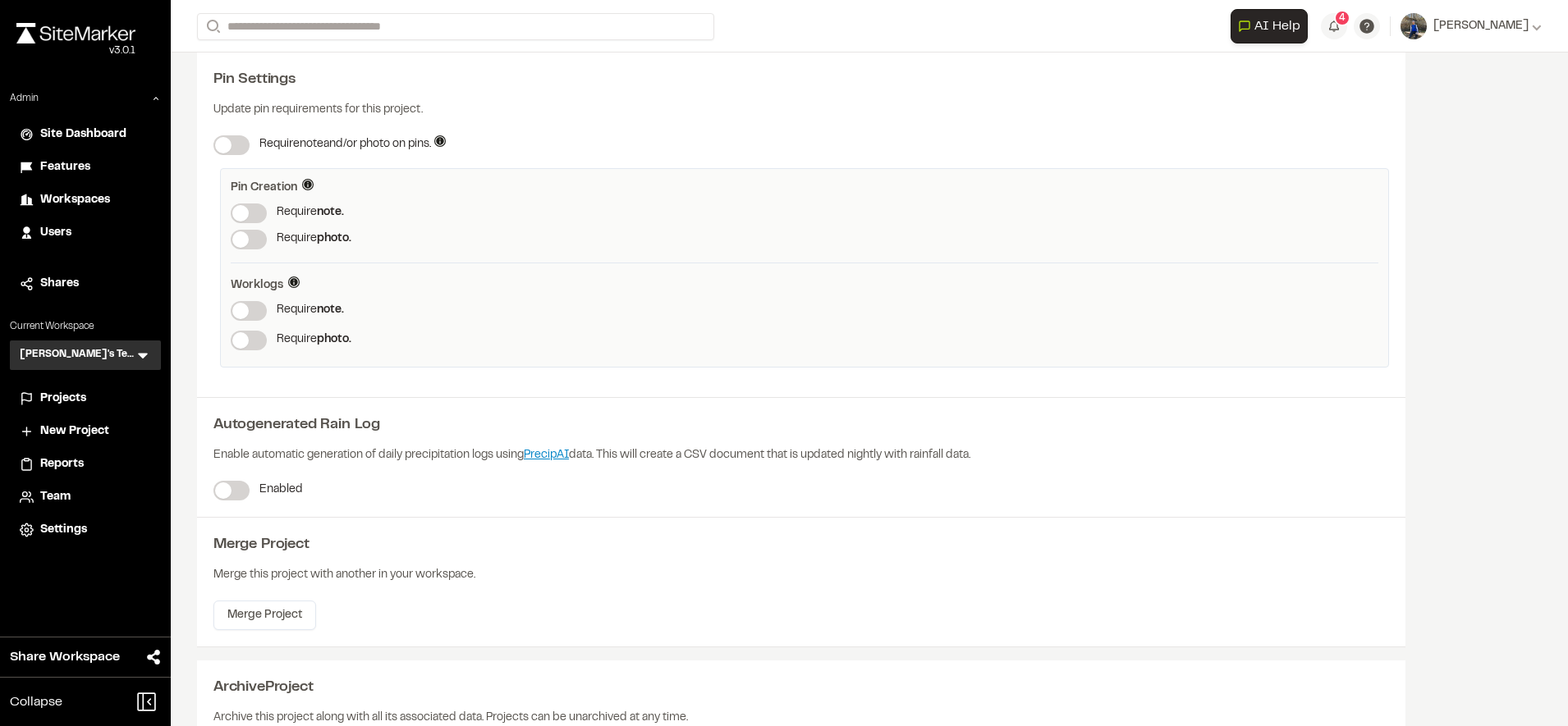
scroll to position [0, 0]
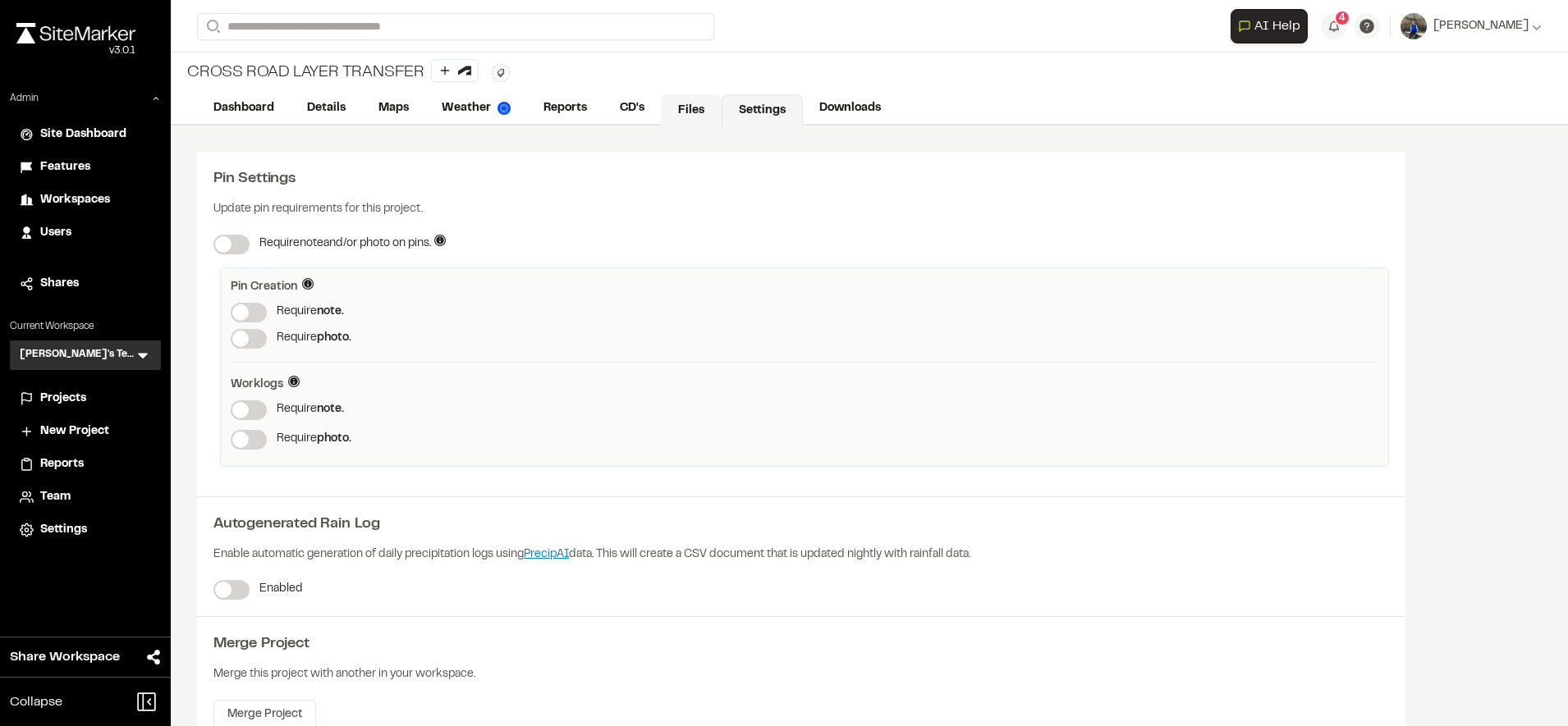
click at [689, 96] on link "Files" at bounding box center [692, 110] width 61 height 31
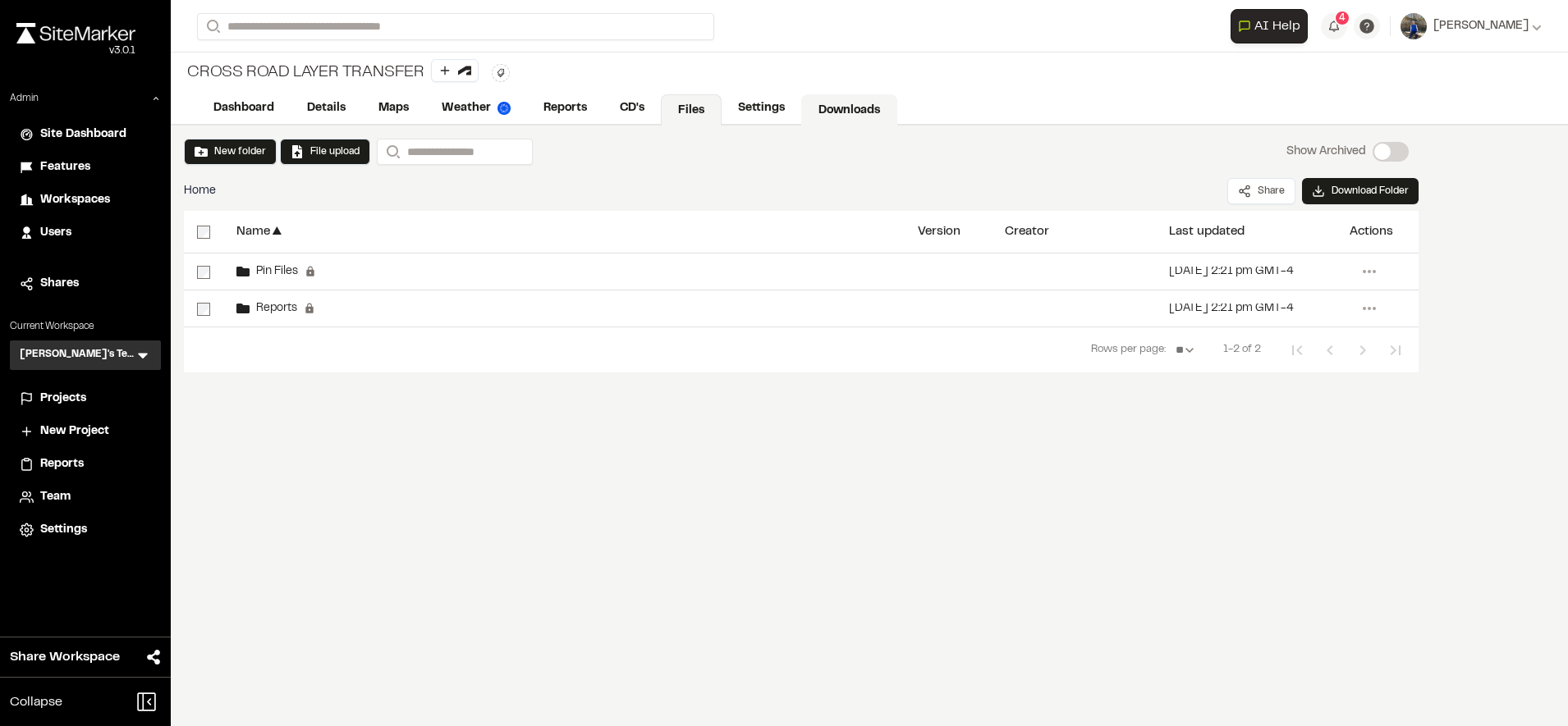
click at [832, 105] on link "Downloads" at bounding box center [849, 110] width 96 height 31
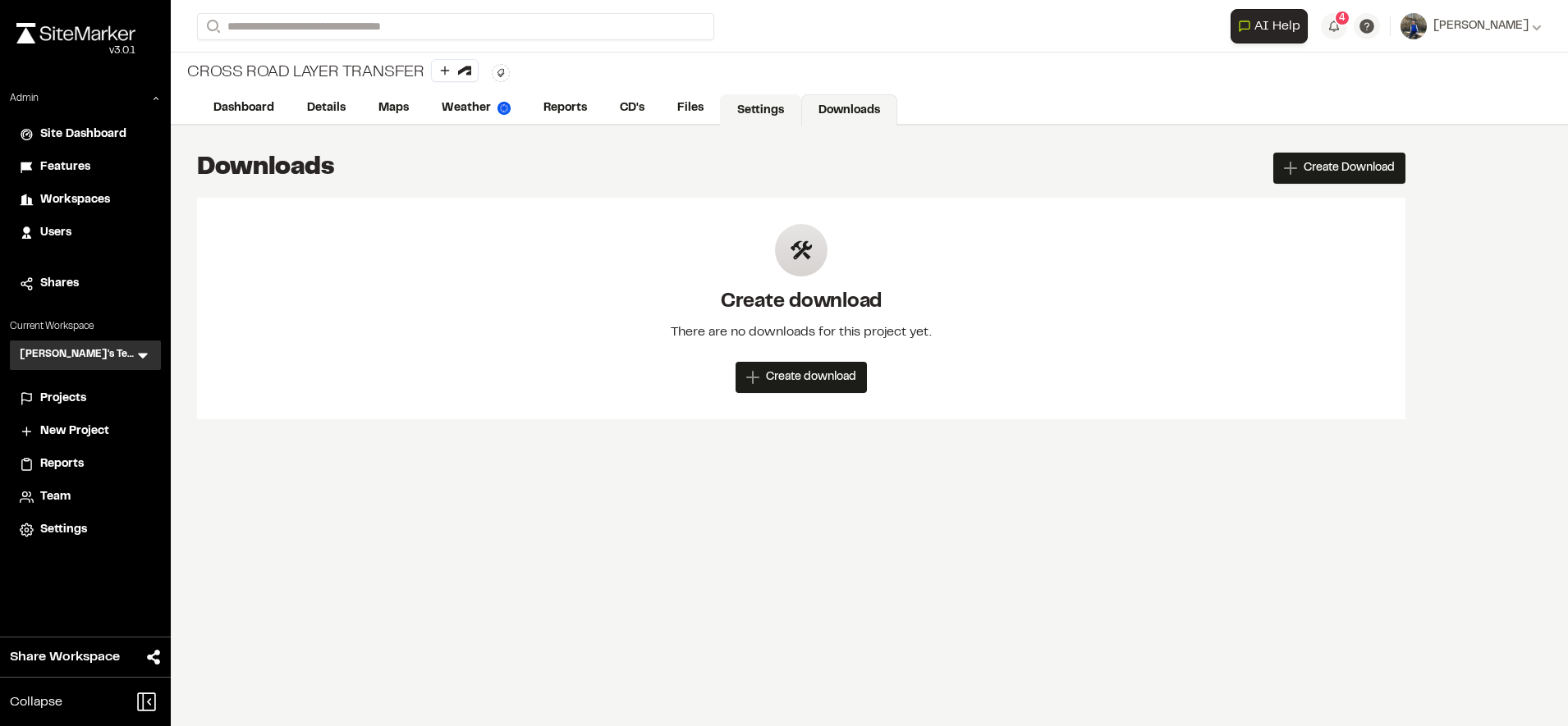
click at [758, 107] on link "Settings" at bounding box center [761, 110] width 81 height 31
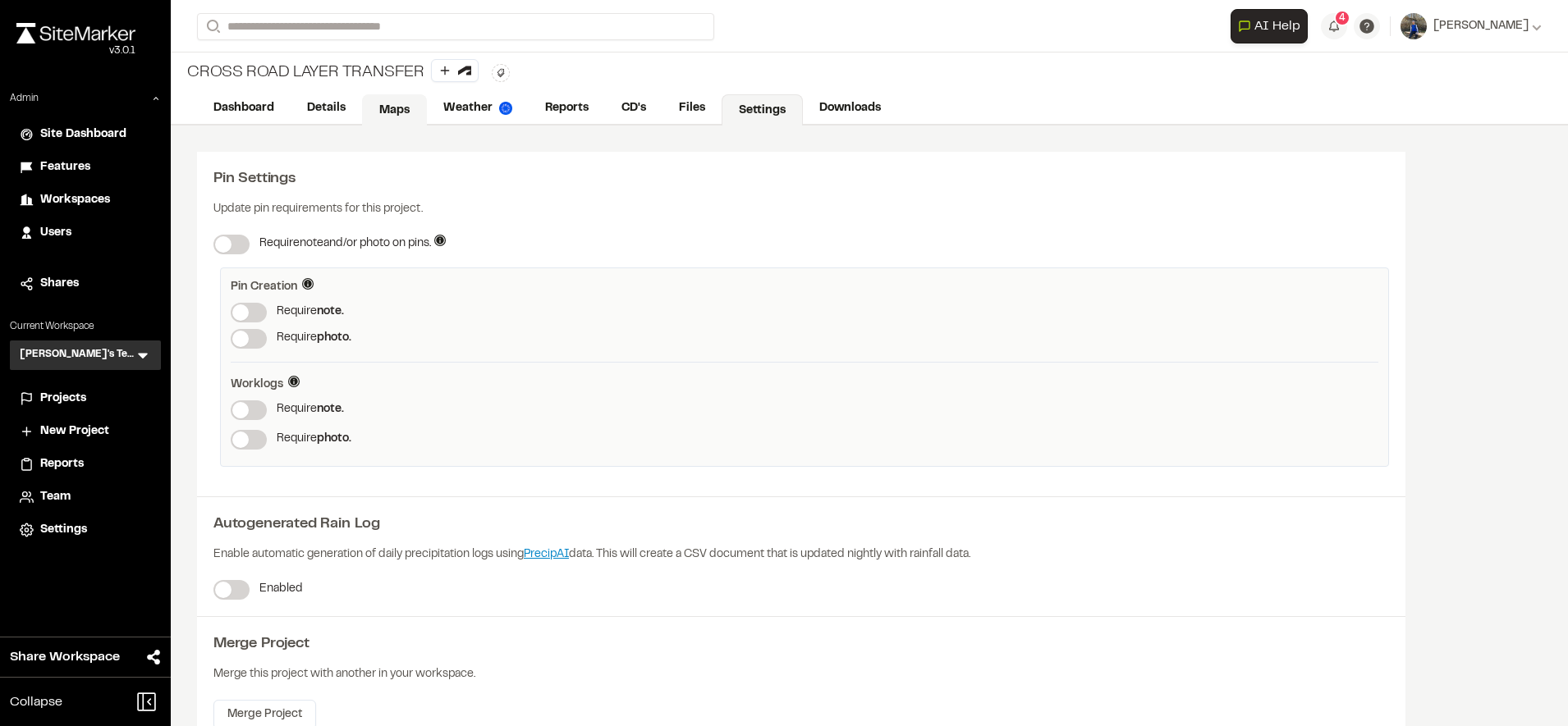
click at [371, 103] on link "Maps" at bounding box center [394, 110] width 65 height 31
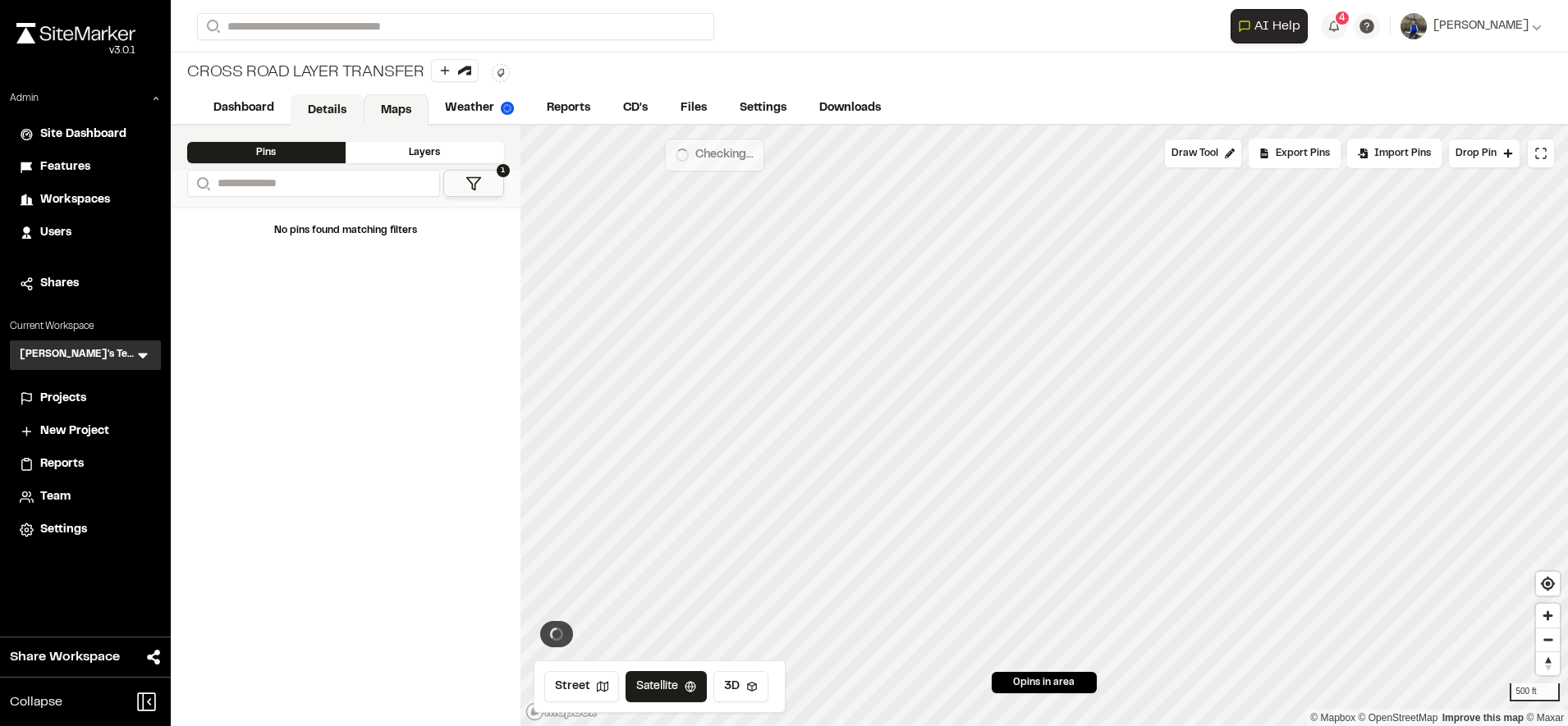
click at [341, 106] on link "Details" at bounding box center [327, 110] width 73 height 31
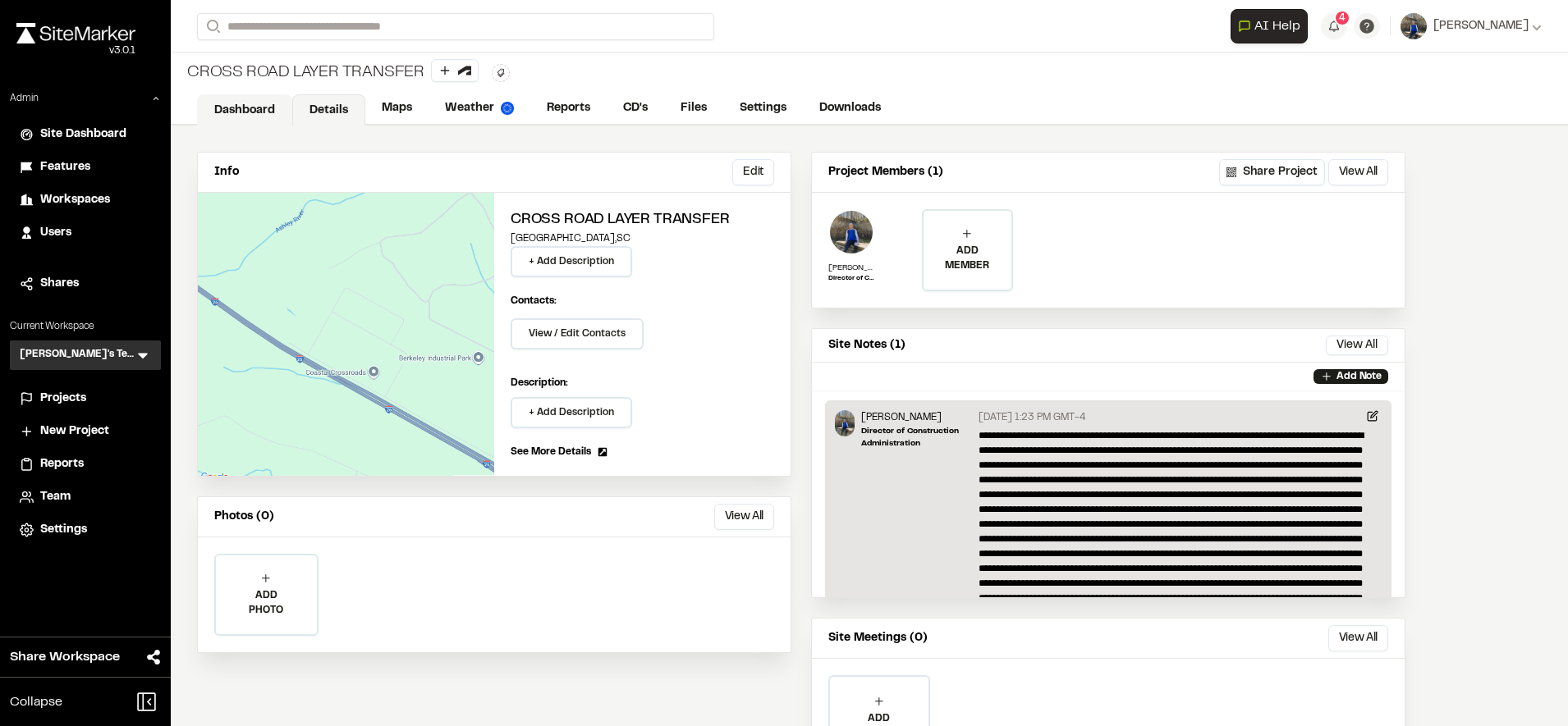
click at [242, 117] on link "Dashboard" at bounding box center [245, 110] width 95 height 31
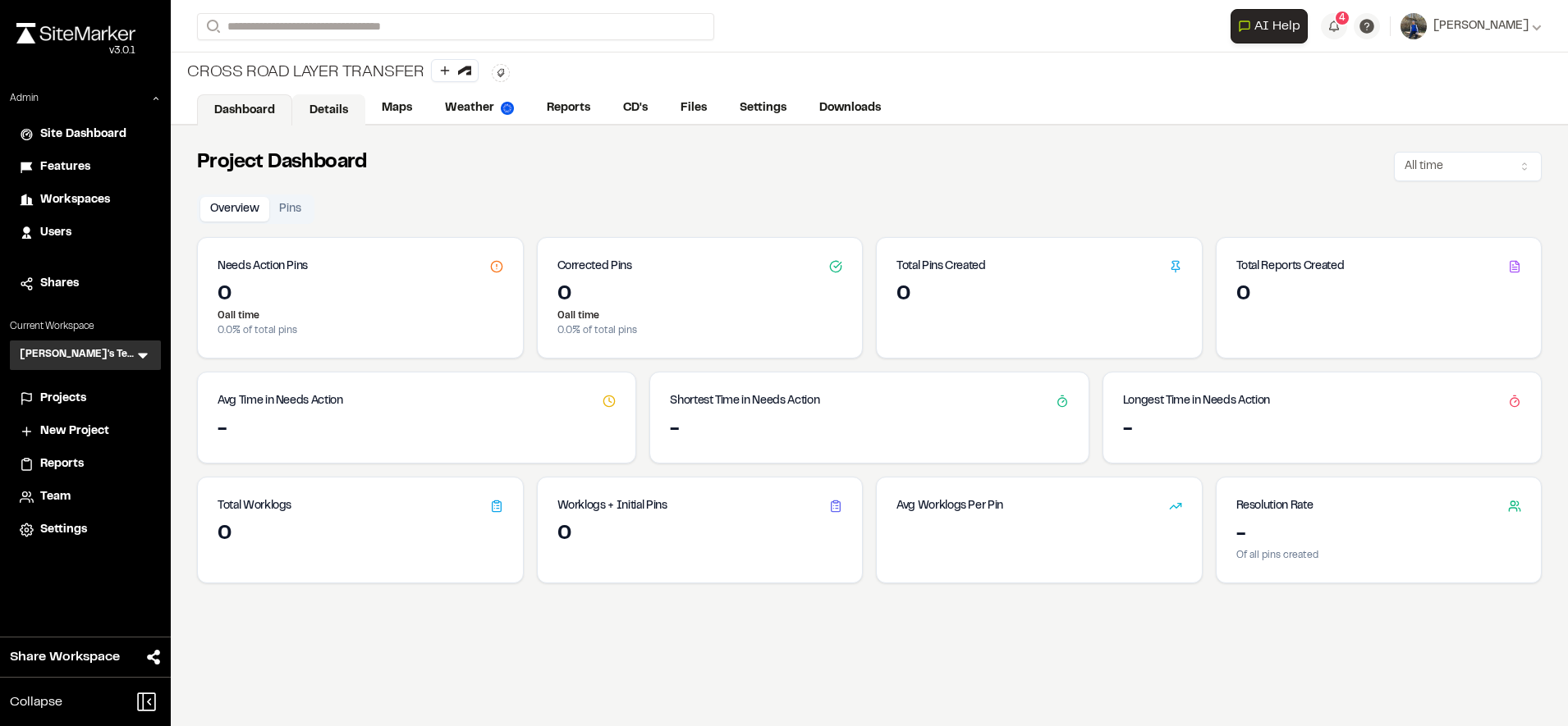
click at [335, 105] on link "Details" at bounding box center [328, 110] width 73 height 31
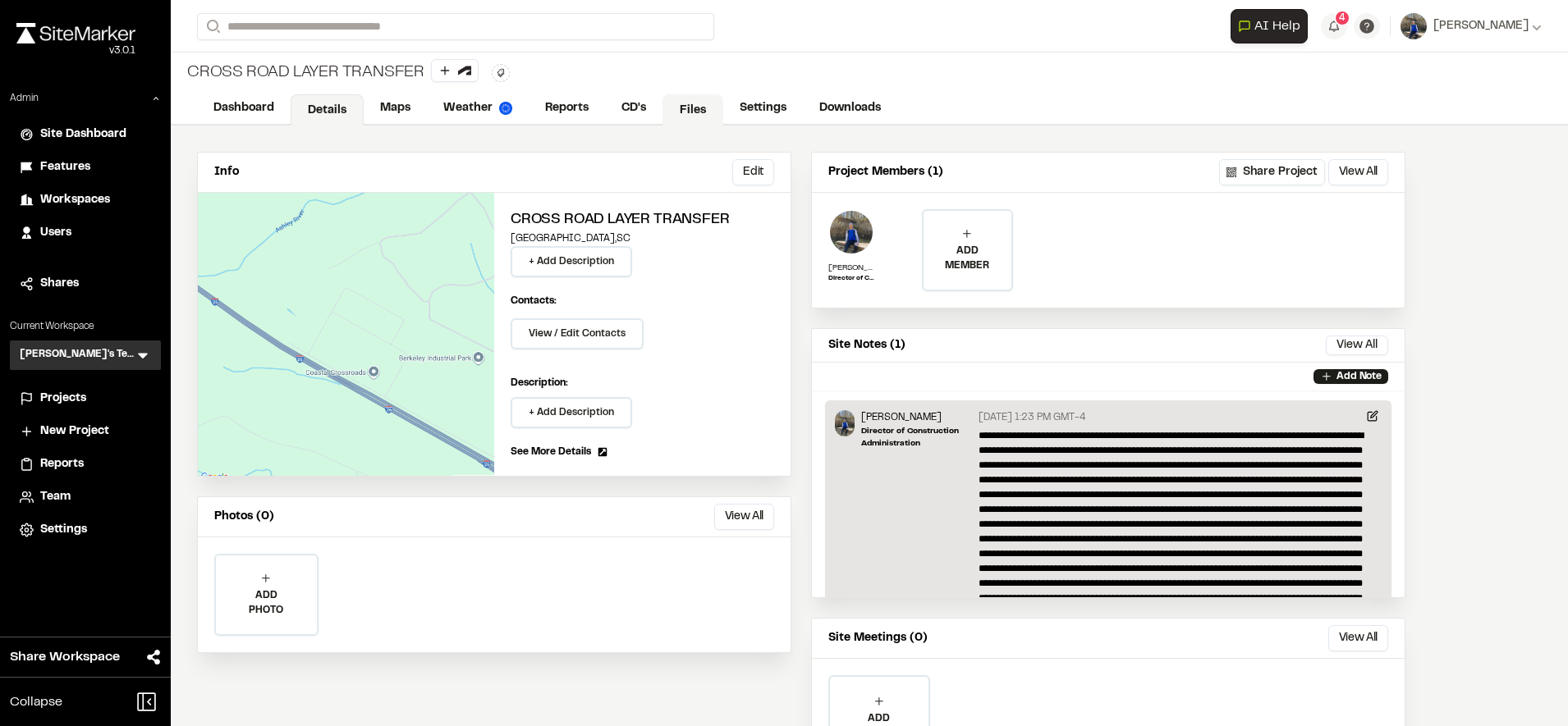
click at [690, 105] on link "Files" at bounding box center [692, 110] width 61 height 31
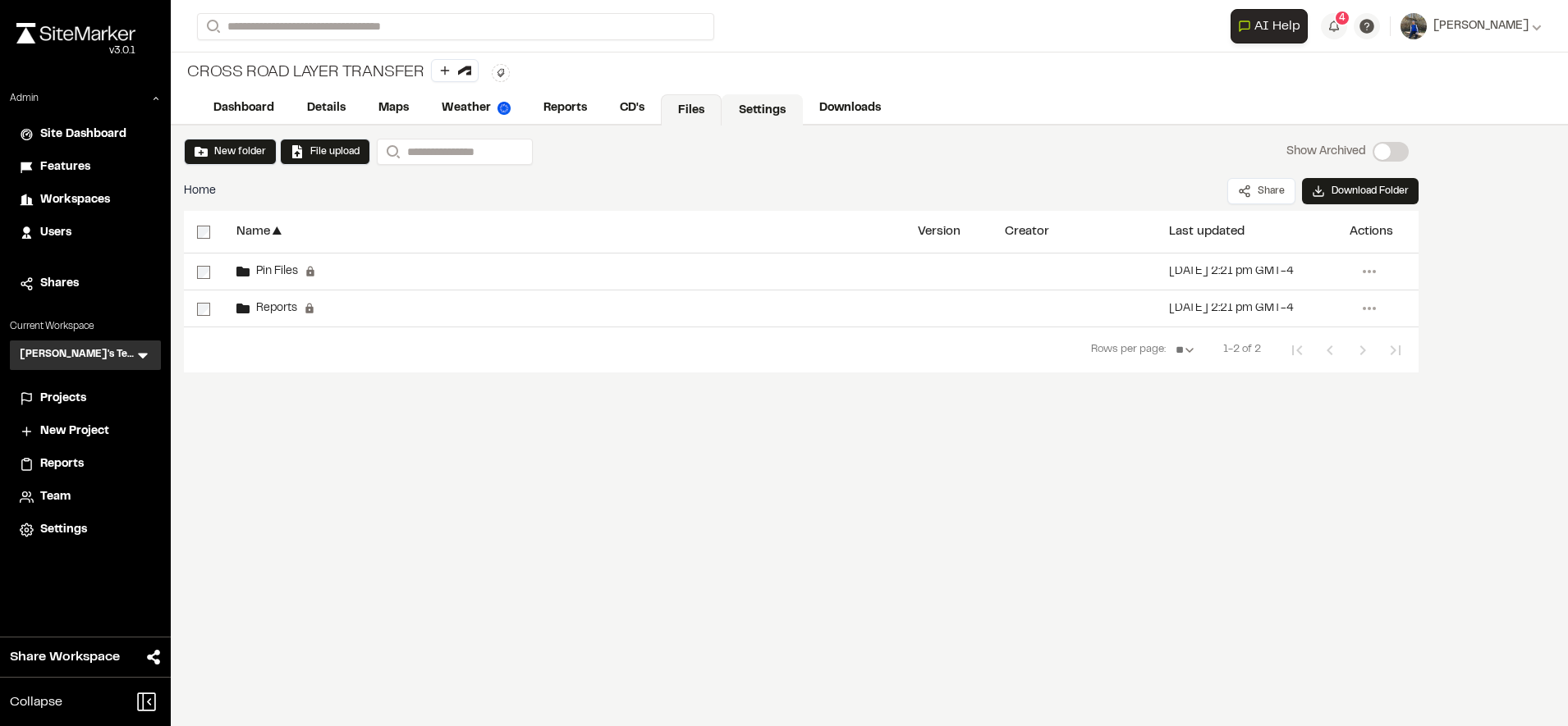
click at [776, 100] on link "Settings" at bounding box center [762, 110] width 81 height 31
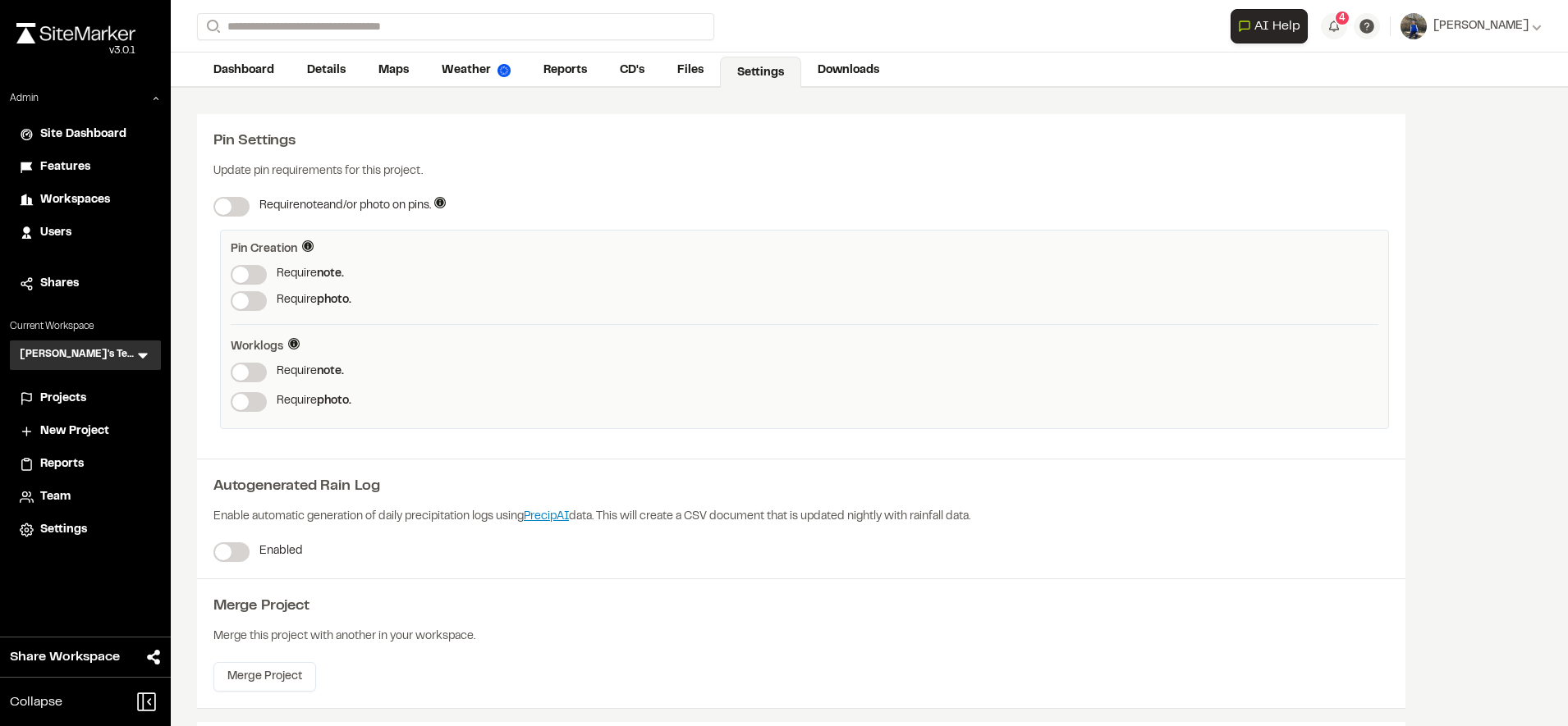
scroll to position [40, 0]
click at [1488, 242] on div "Pin Settings Update pin requirements for this project. Require note and/or phot…" at bounding box center [870, 449] width 1397 height 726
click at [391, 63] on link "Maps" at bounding box center [394, 71] width 65 height 31
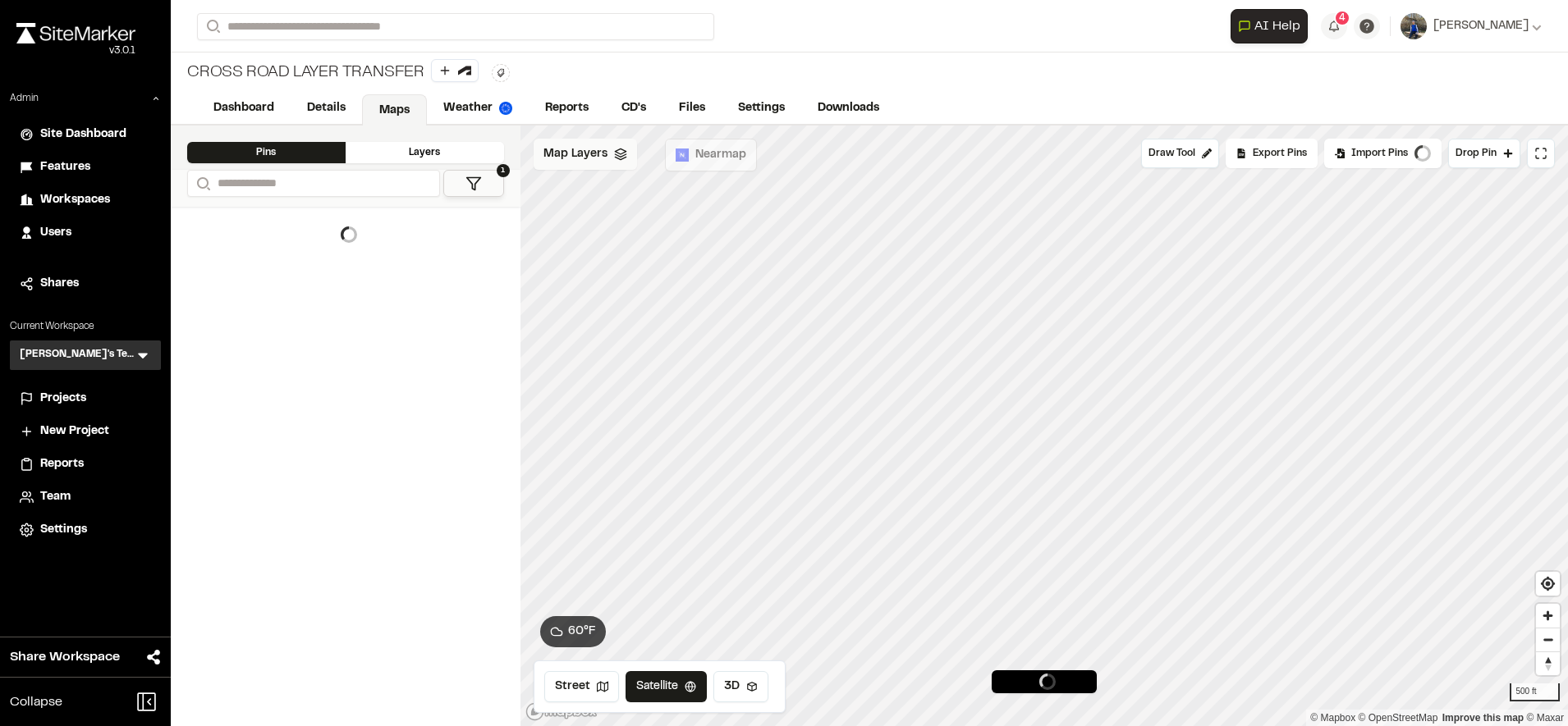
click at [583, 156] on span "Map Layers" at bounding box center [576, 154] width 64 height 18
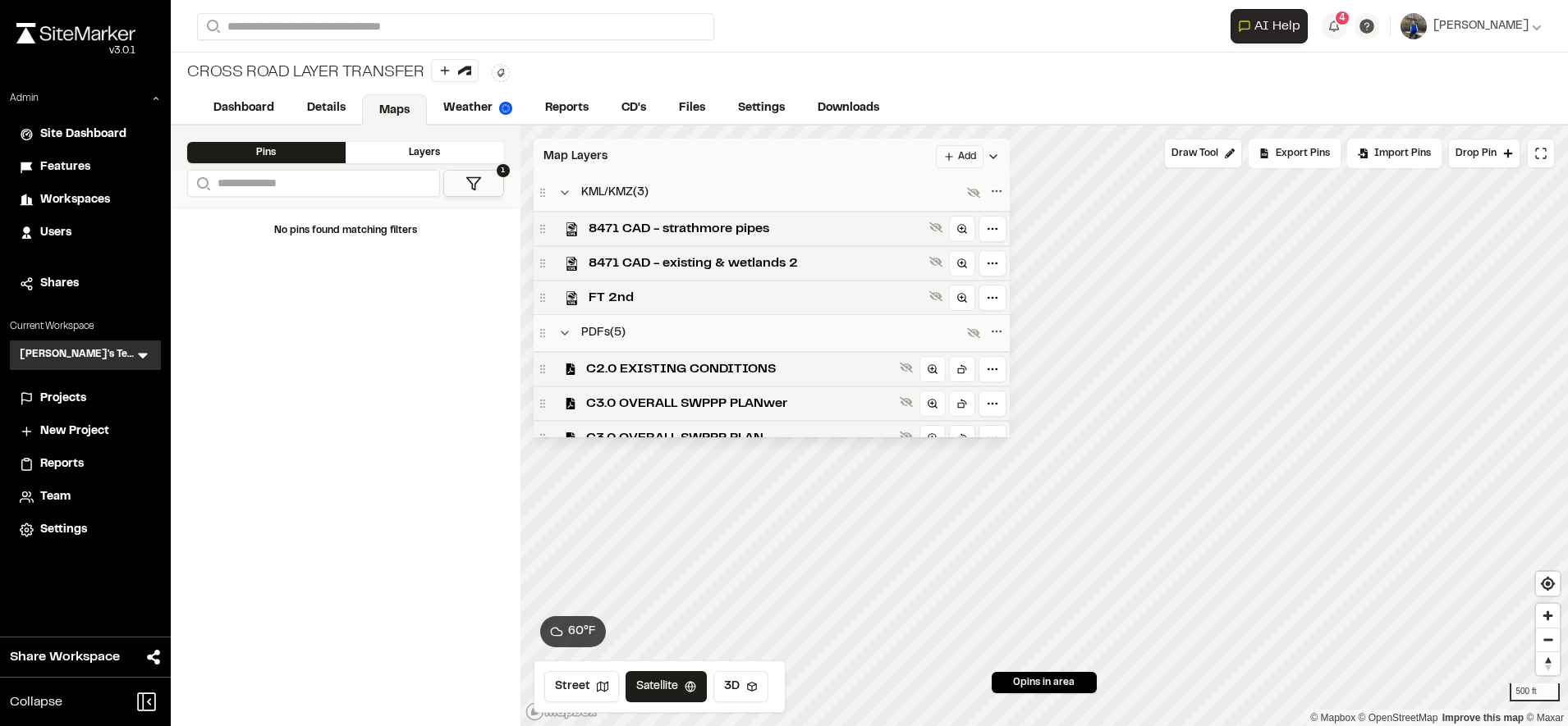
click at [1017, 158] on html "Close sidebar v 3.0.1 Admin Site Dashboard Features Workspaces Users Shares Cur…" at bounding box center [784, 363] width 1568 height 726
click at [757, 108] on html "Close sidebar v 3.0.1 Admin Site Dashboard Features Workspaces Users Shares Cur…" at bounding box center [784, 363] width 1568 height 726
click at [757, 108] on link "Settings" at bounding box center [762, 108] width 80 height 31
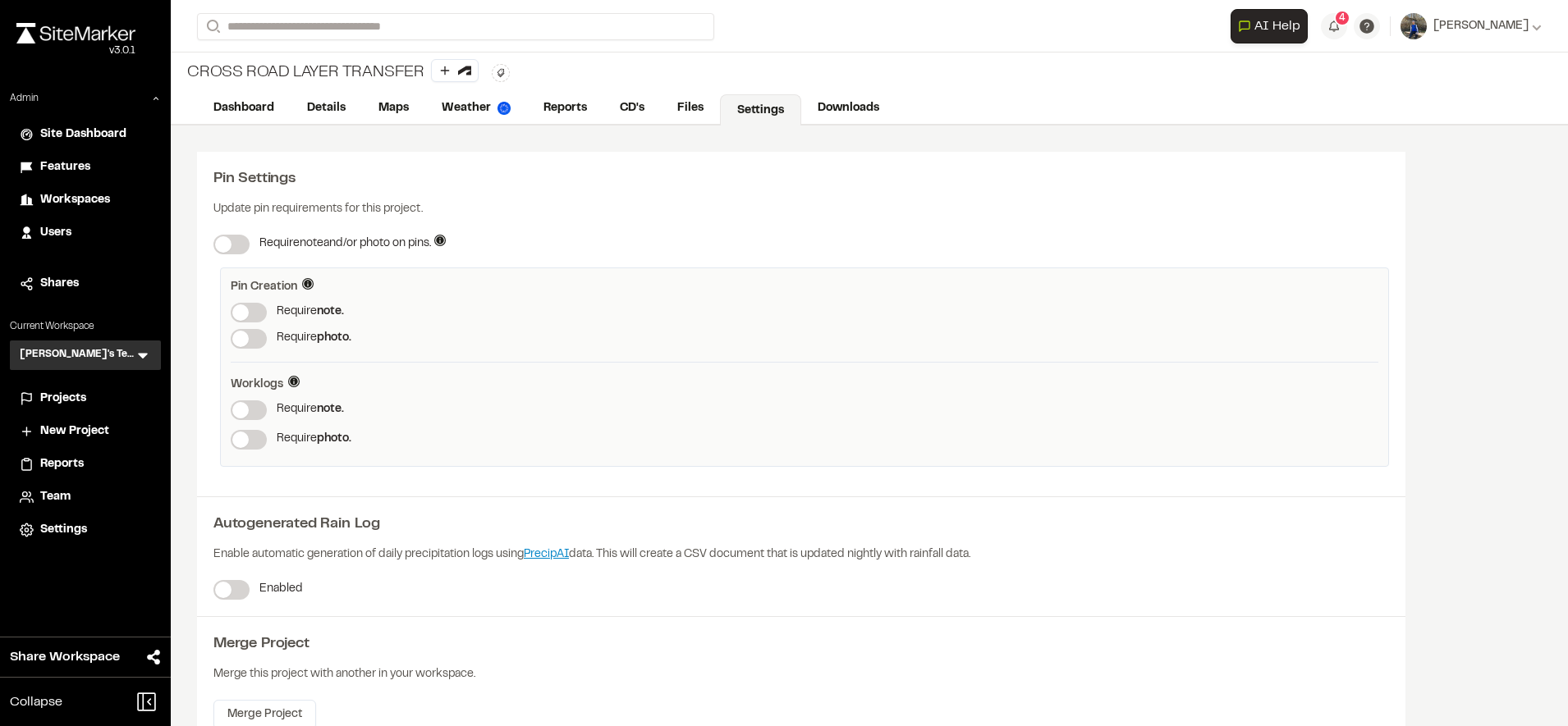
scroll to position [189, 0]
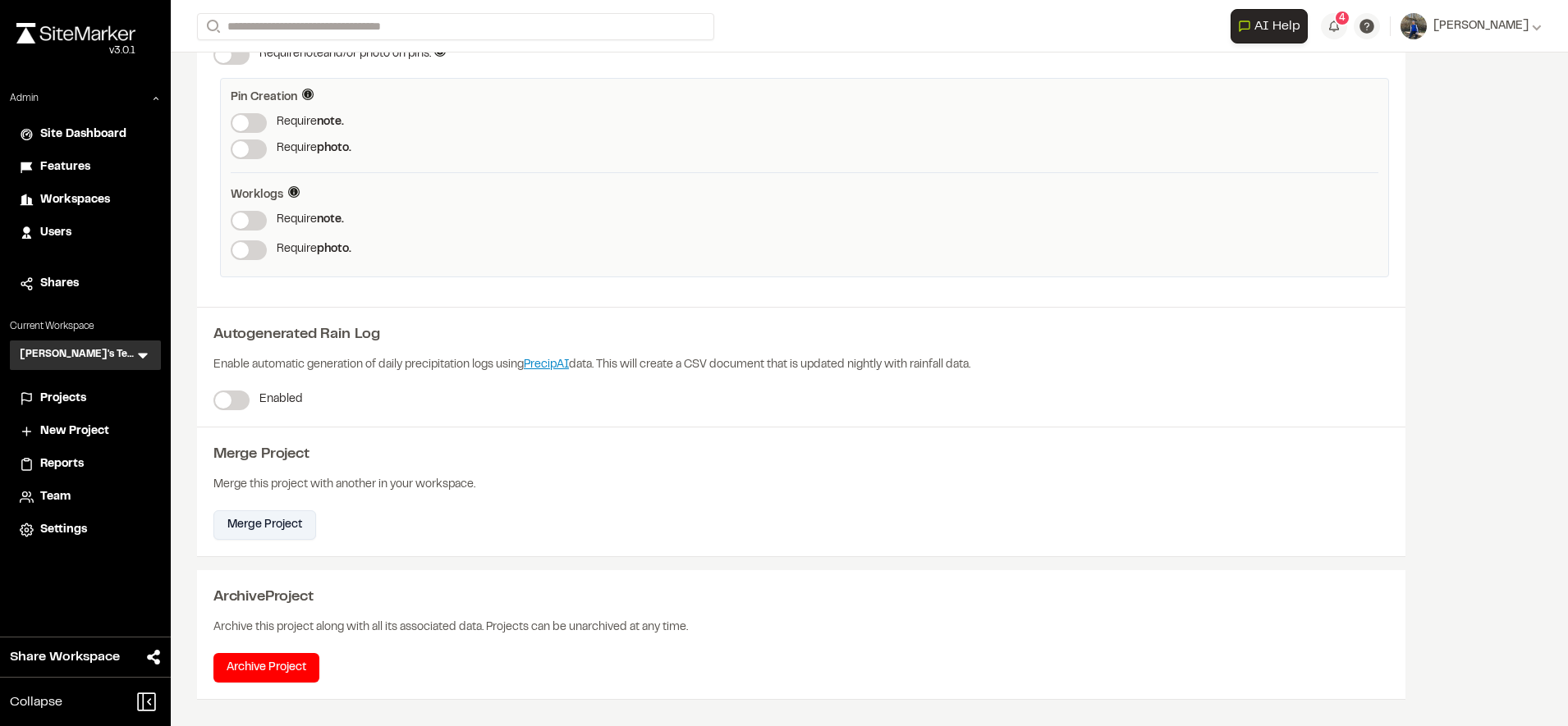
click at [263, 522] on button "Merge Project" at bounding box center [265, 525] width 103 height 29
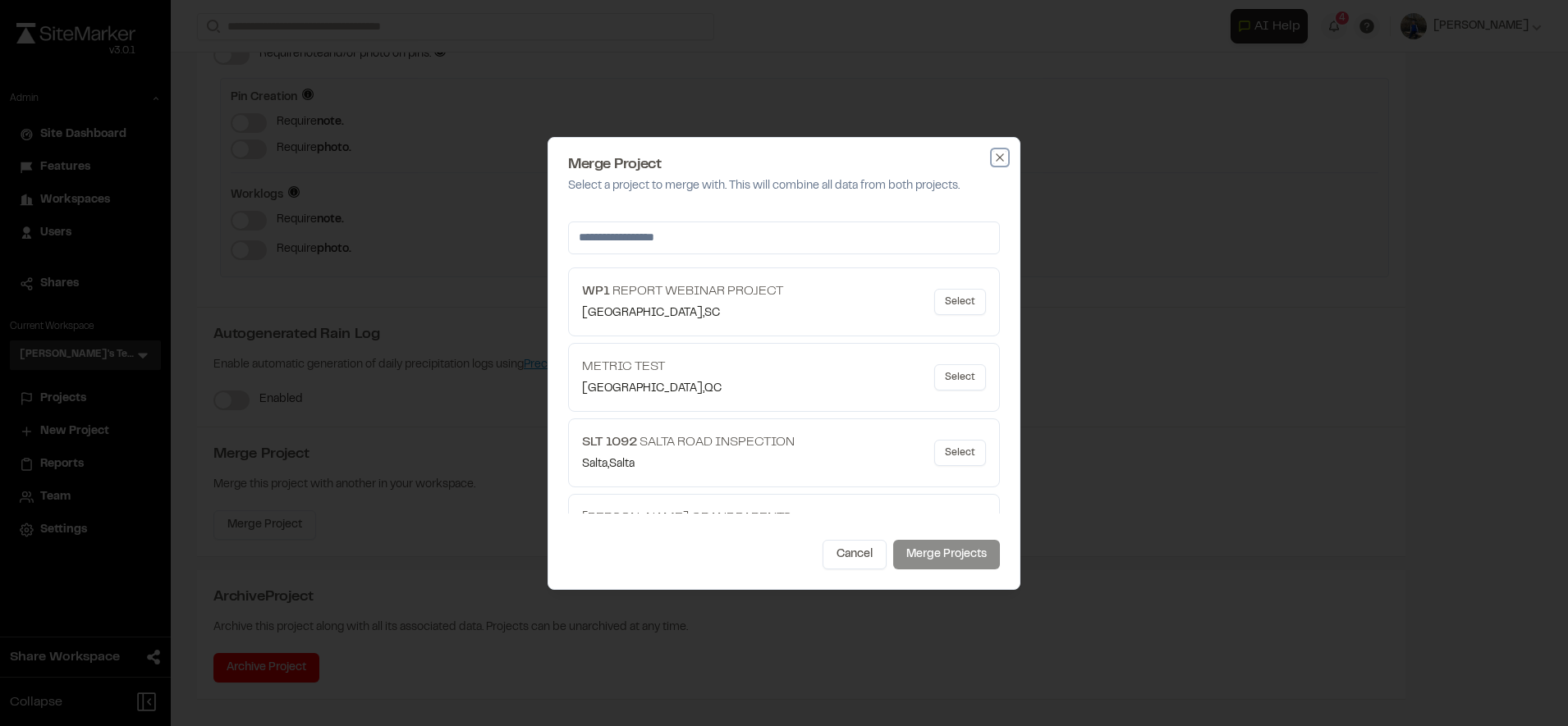
click at [998, 156] on icon "button" at bounding box center [999, 157] width 13 height 13
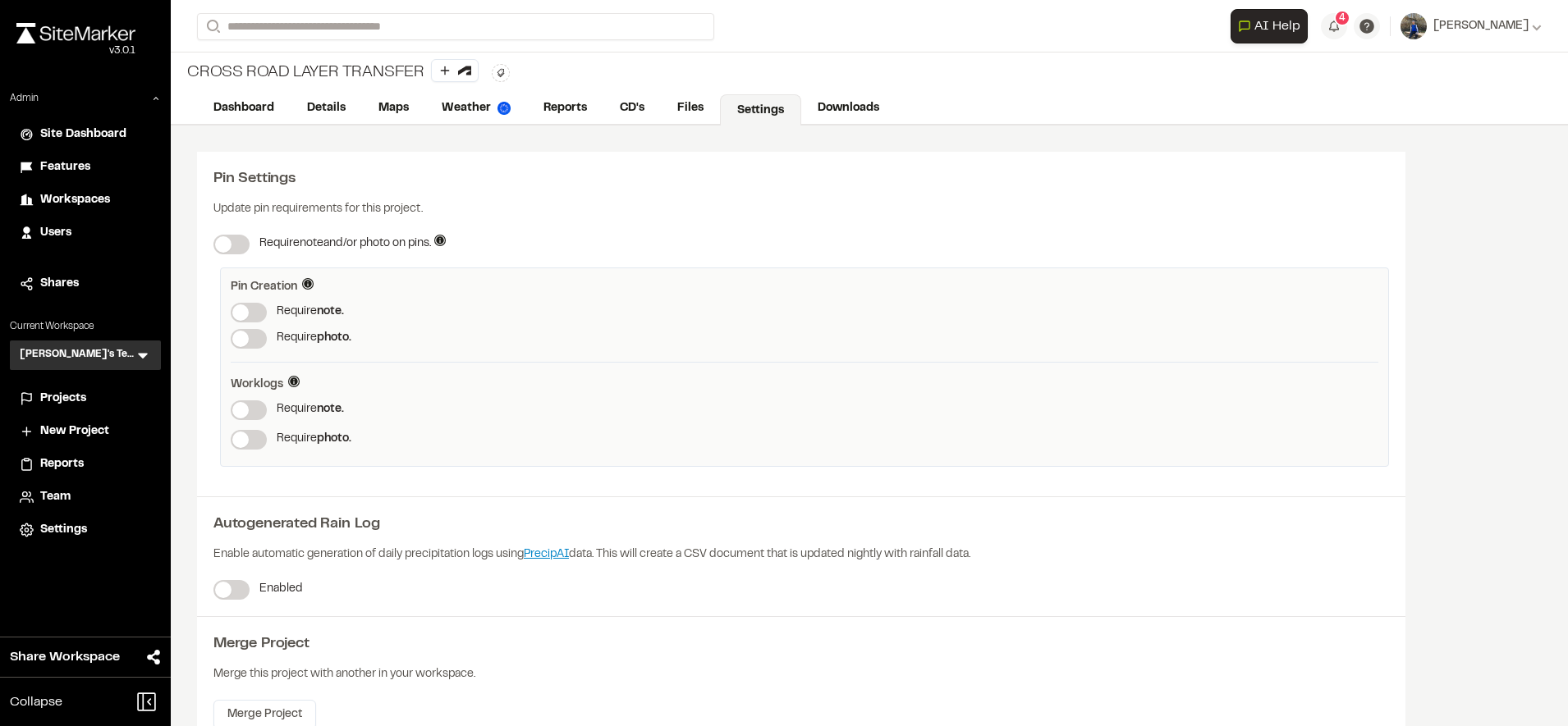
scroll to position [189, 0]
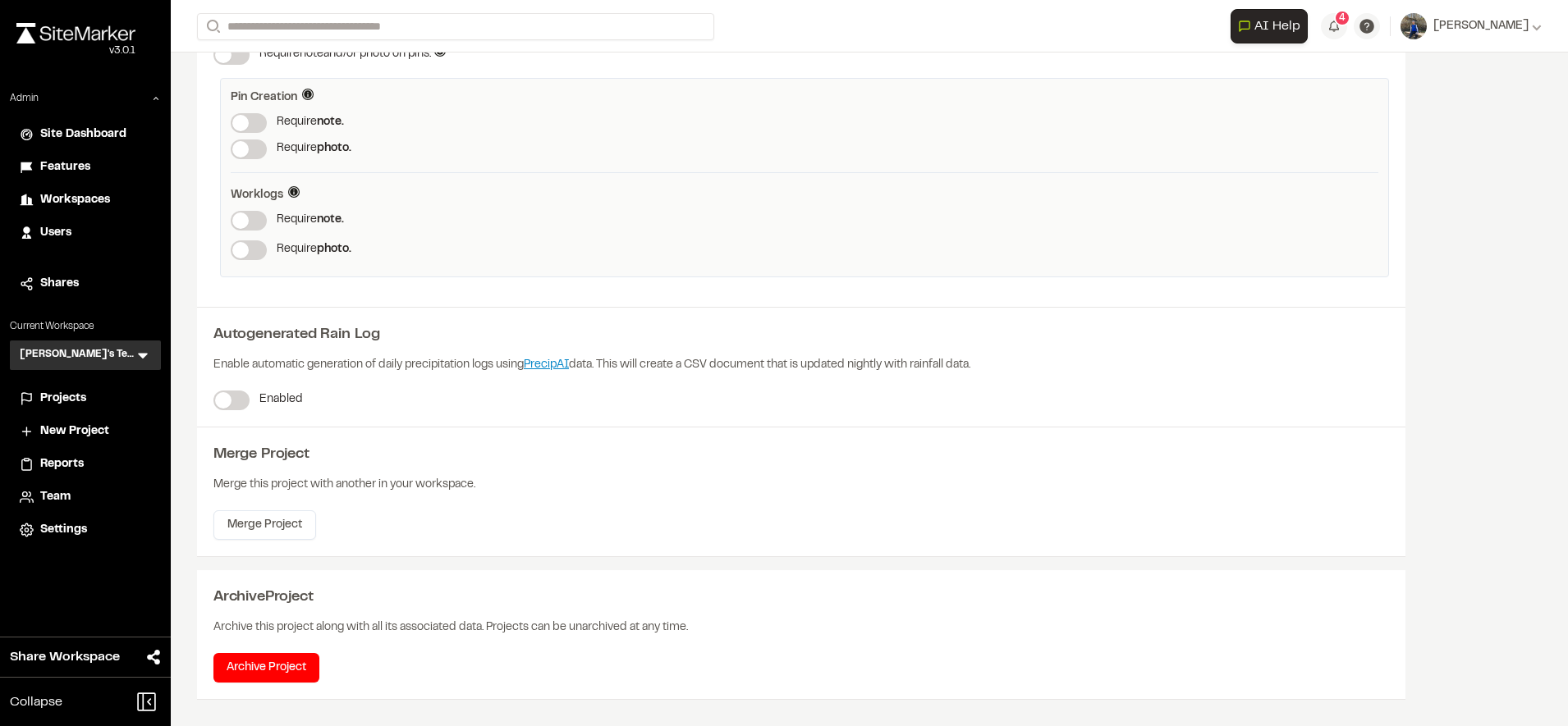
click at [64, 402] on span "Projects" at bounding box center [63, 398] width 46 height 18
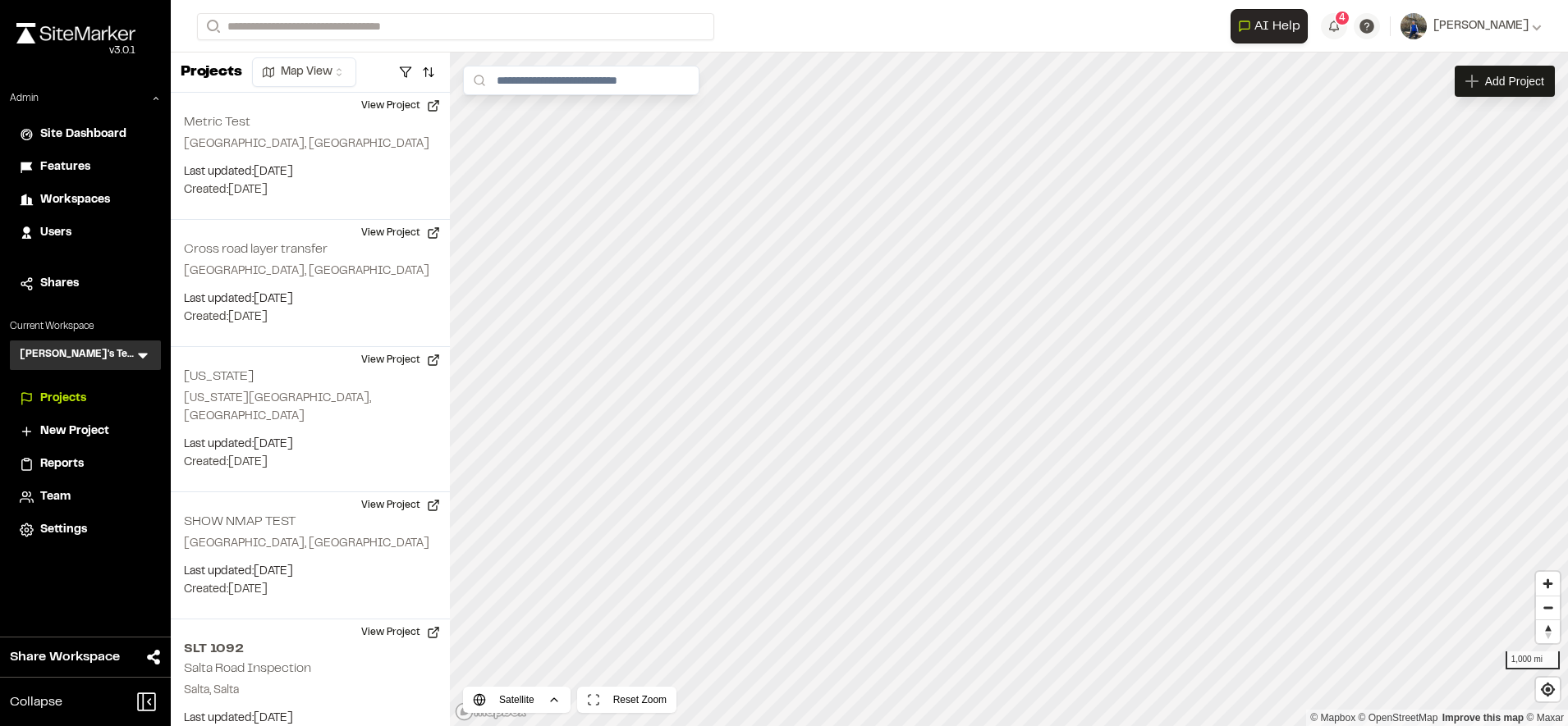
click at [64, 233] on span "Users" at bounding box center [56, 232] width 31 height 18
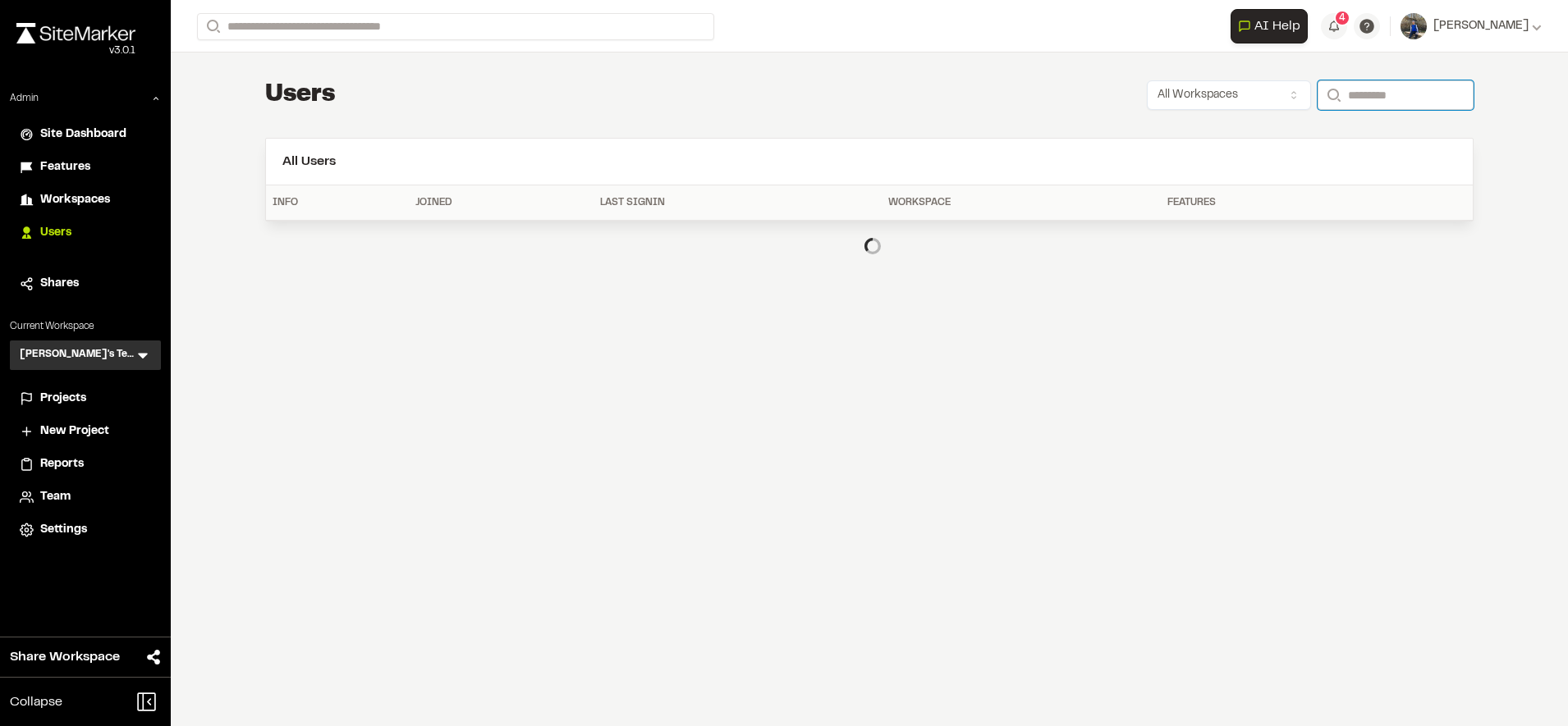
click at [1391, 99] on input "Search" at bounding box center [1395, 95] width 156 height 29
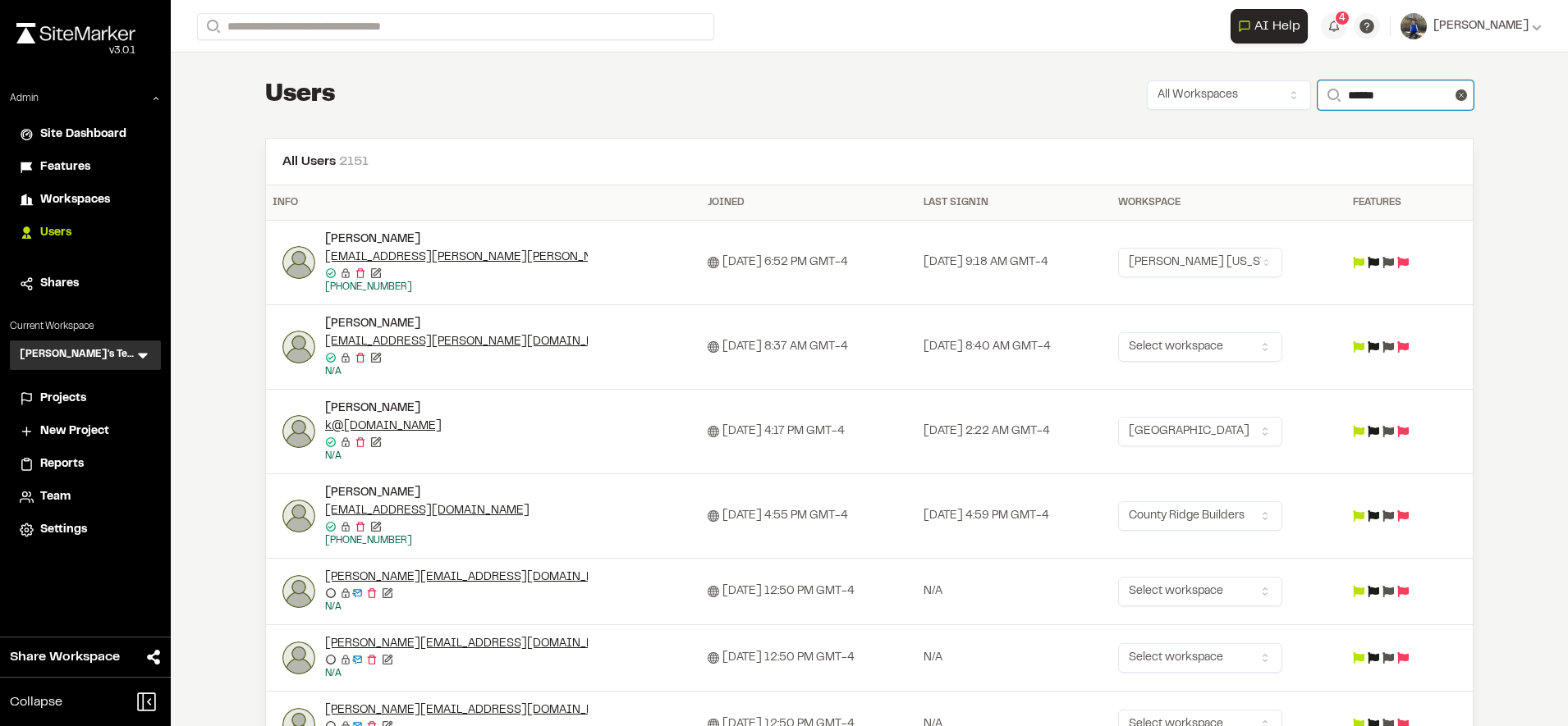
type input "**********"
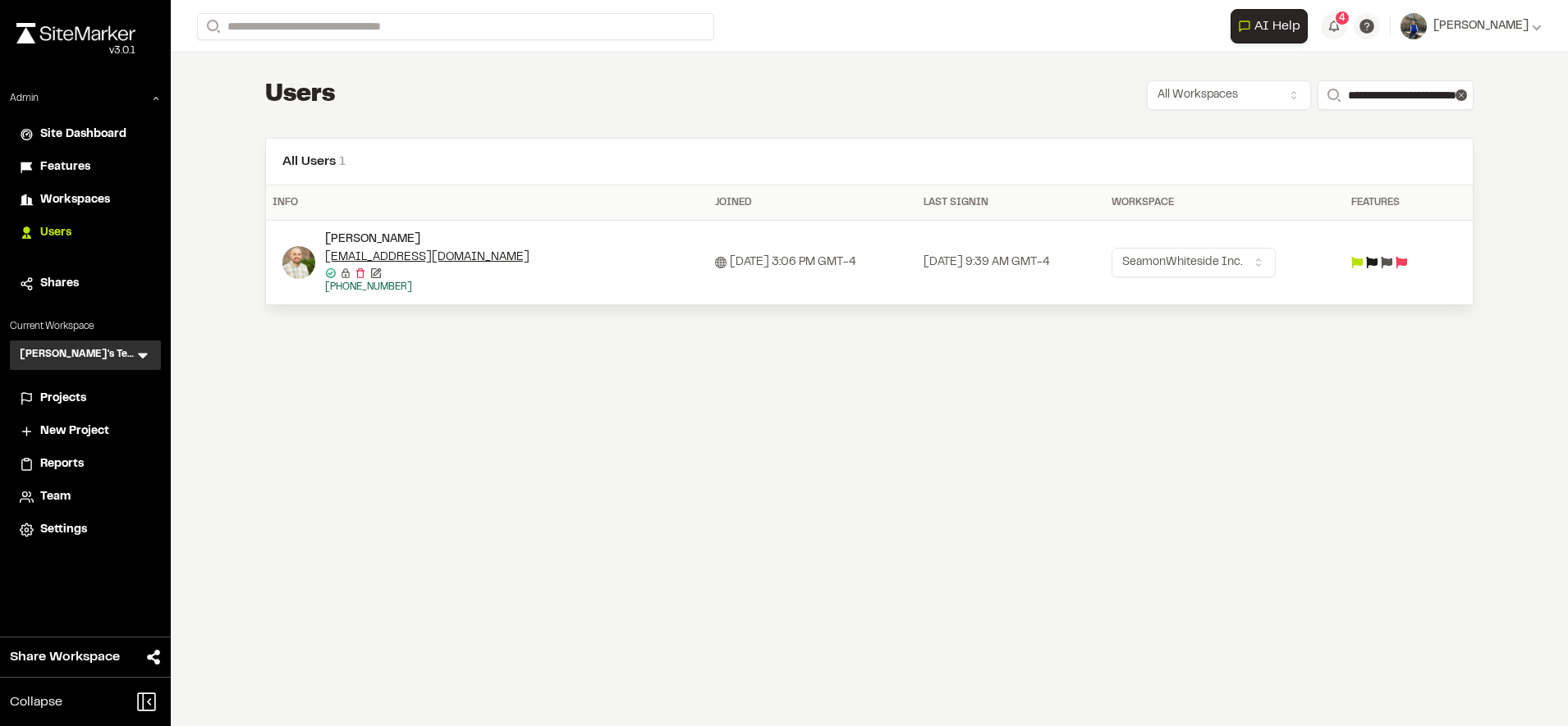
click at [1505, 75] on div "**********" at bounding box center [870, 363] width 1397 height 726
click at [303, 249] on img at bounding box center [299, 263] width 33 height 33
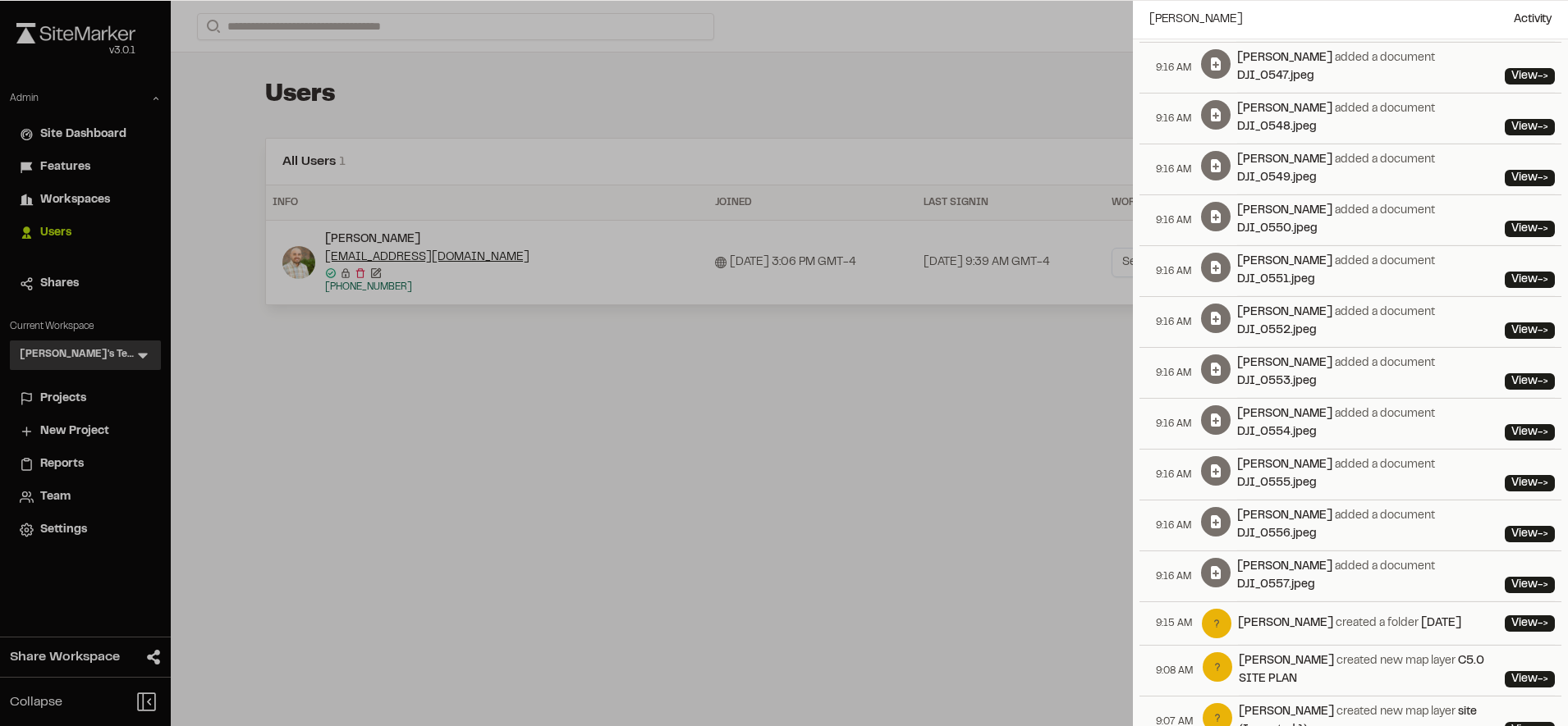
scroll to position [1272, 0]
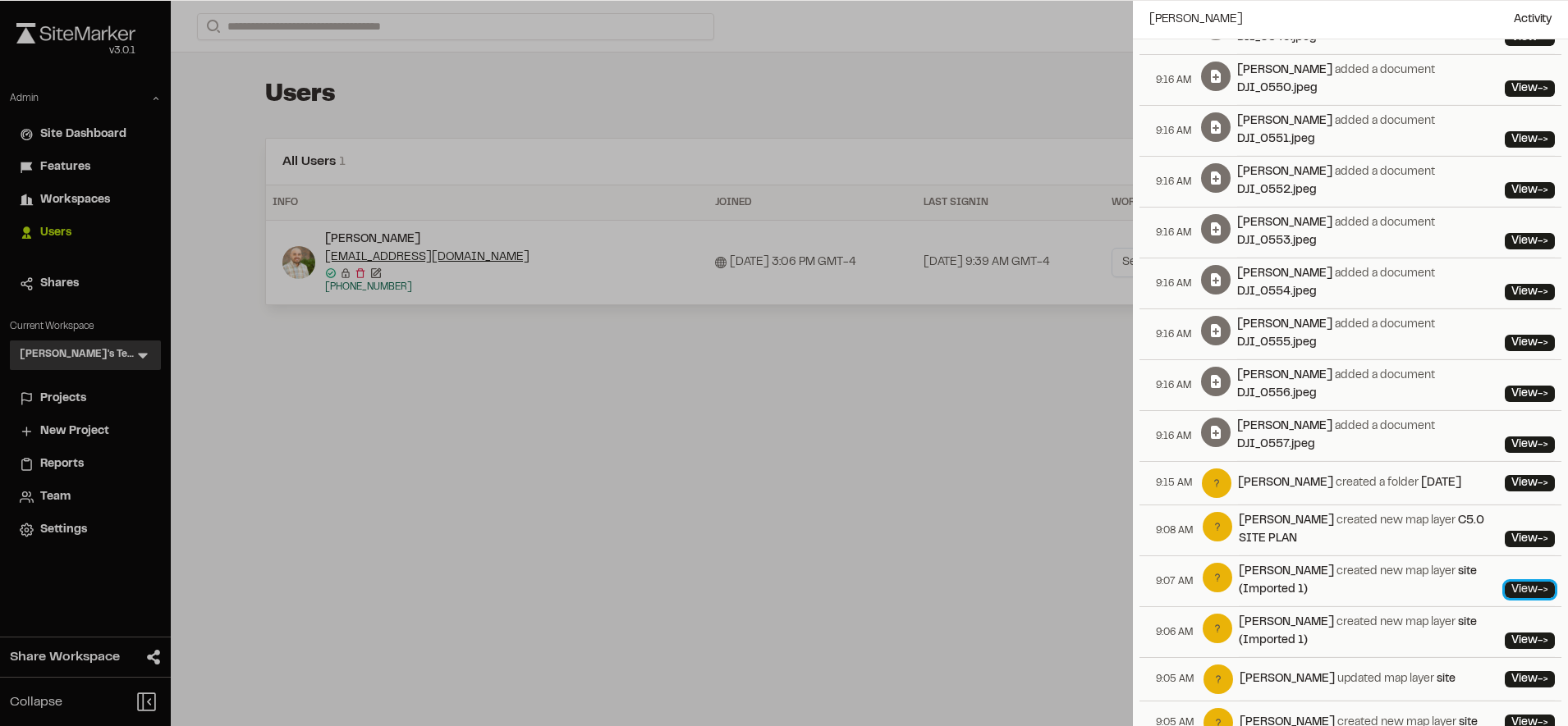
click at [1505, 582] on link "View ->" at bounding box center [1530, 589] width 50 height 16
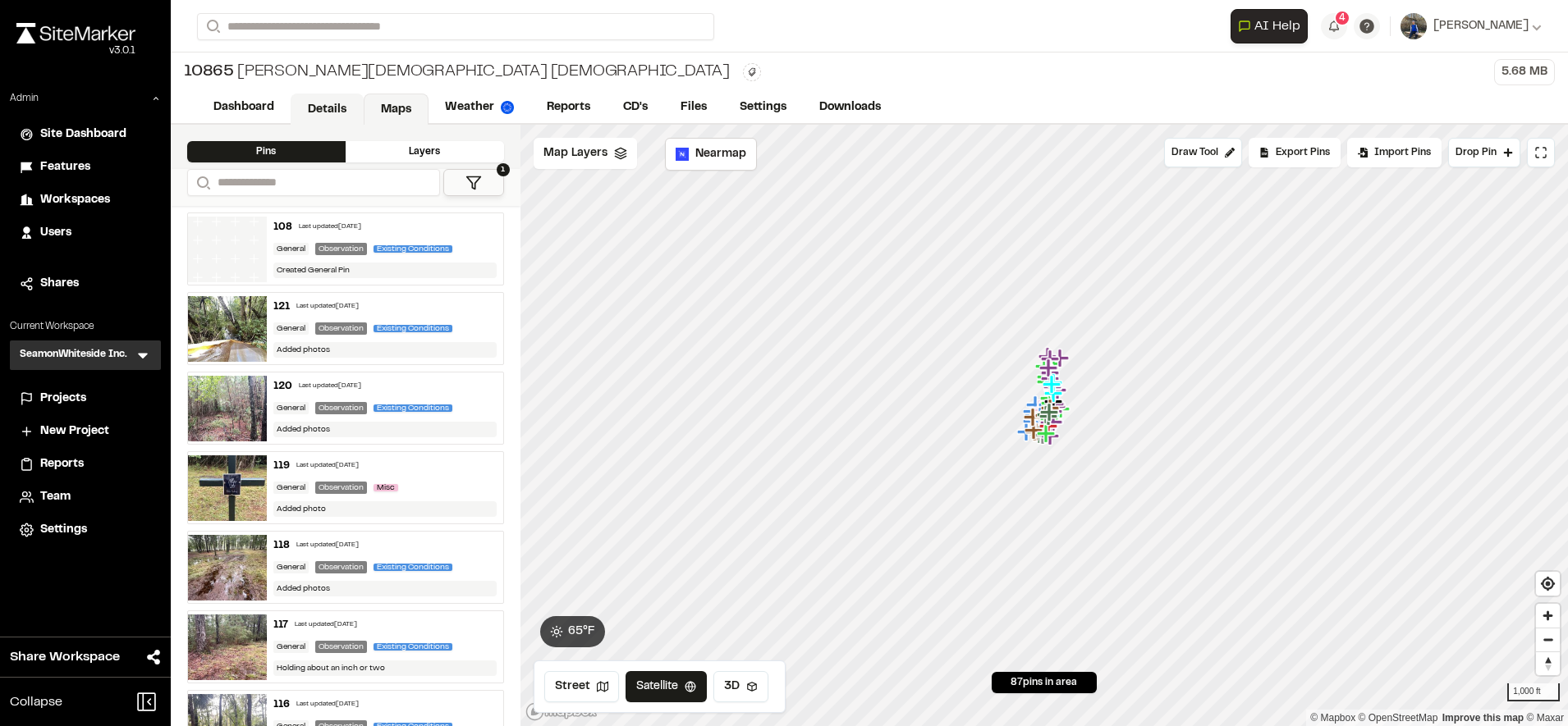
click at [316, 105] on link "Details" at bounding box center [327, 109] width 73 height 31
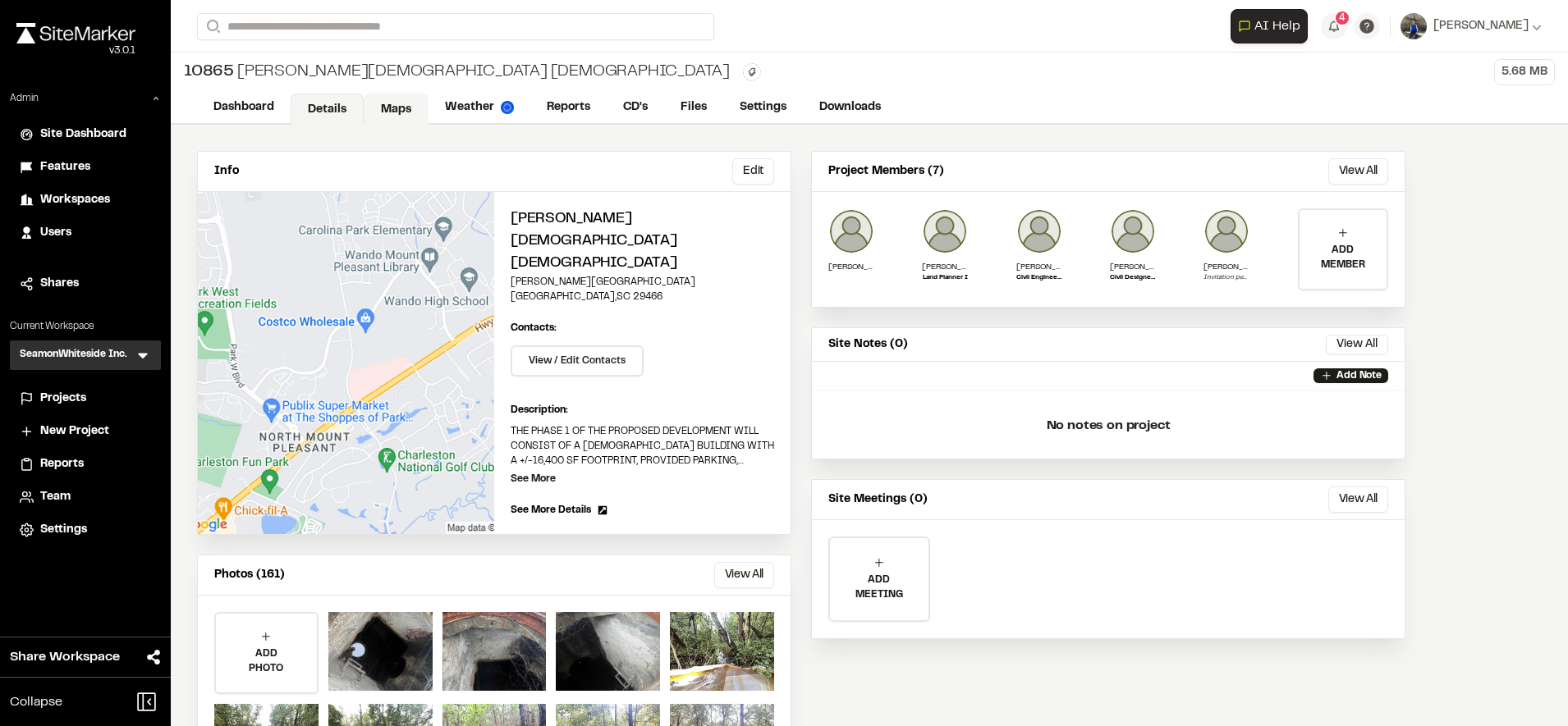
click at [413, 108] on link "Maps" at bounding box center [396, 109] width 65 height 31
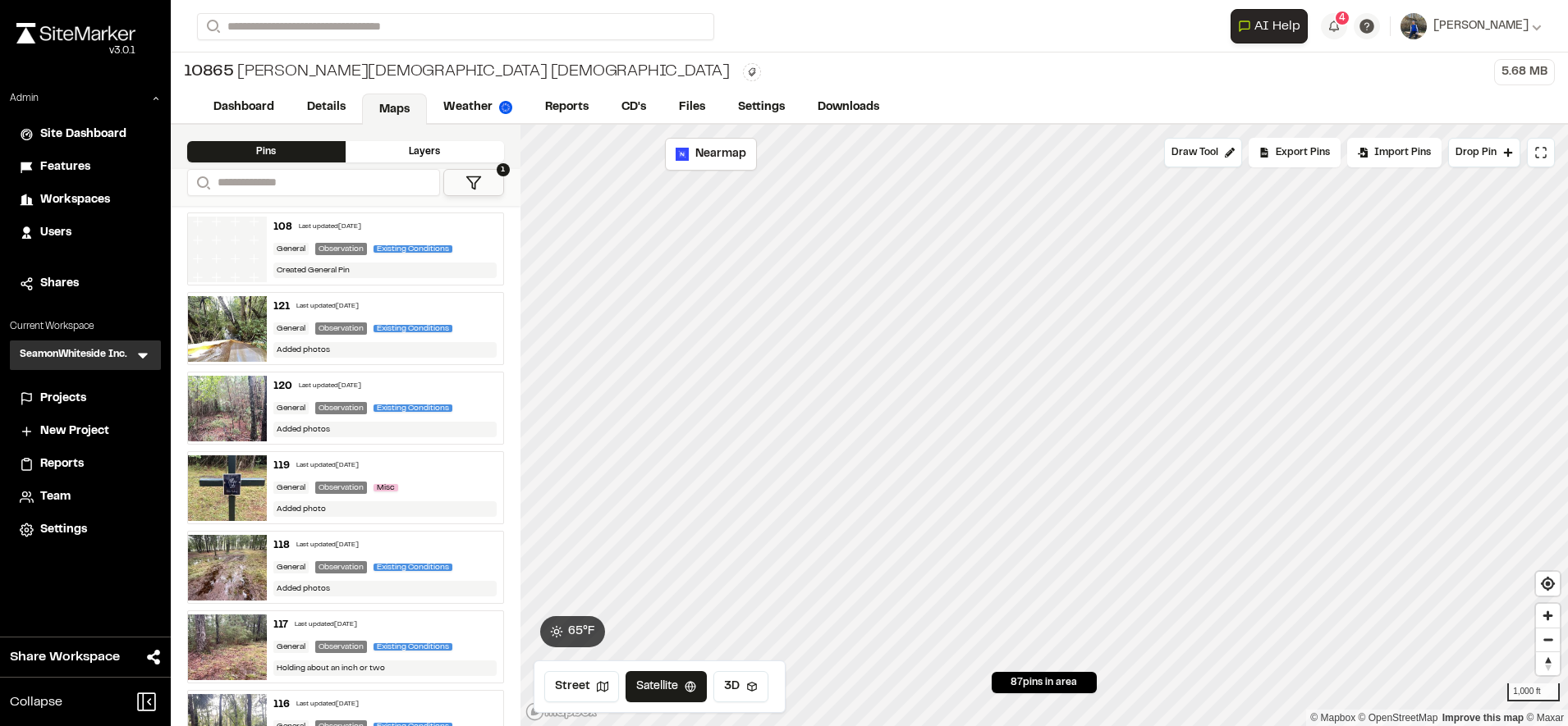
click at [455, 156] on div "Layers" at bounding box center [424, 151] width 158 height 22
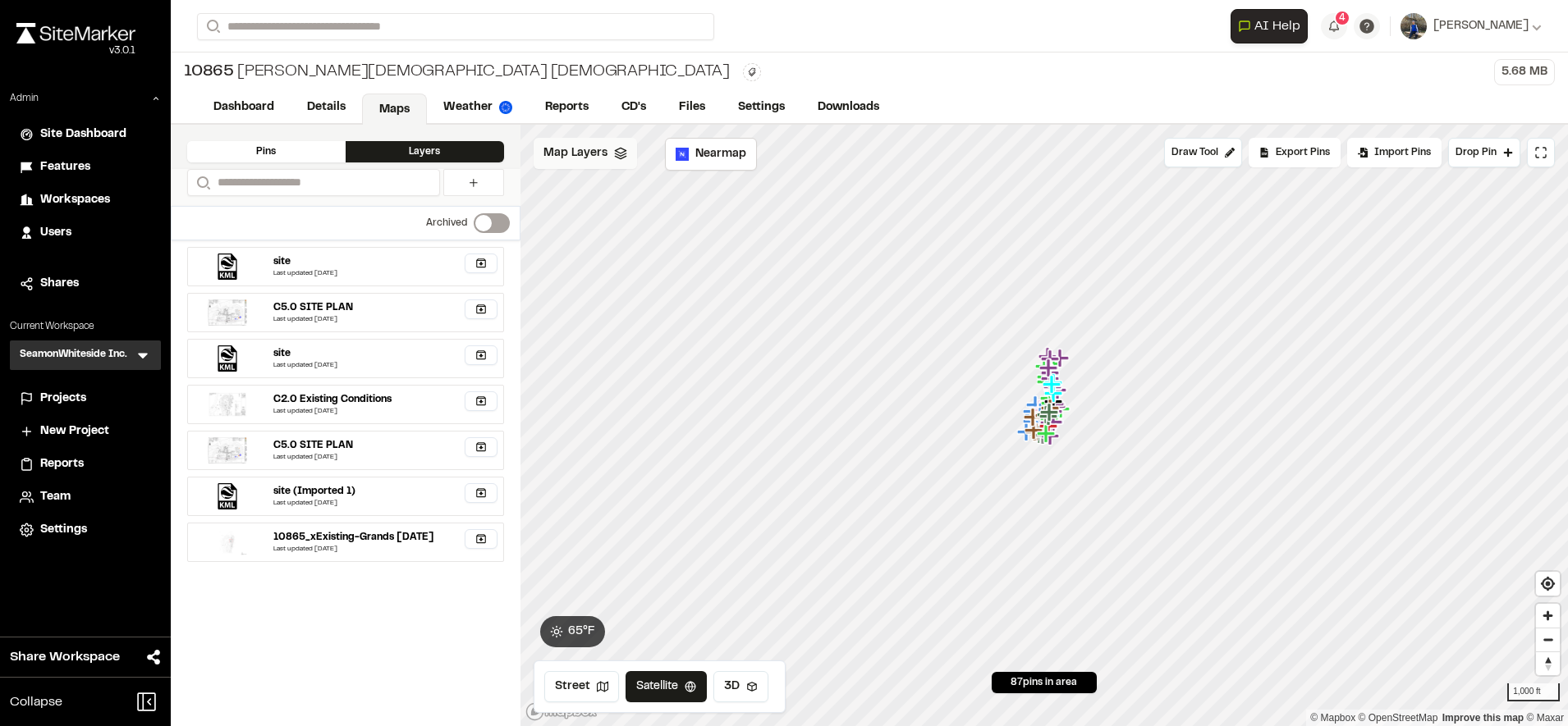
click at [581, 155] on span "Map Layers" at bounding box center [576, 153] width 64 height 18
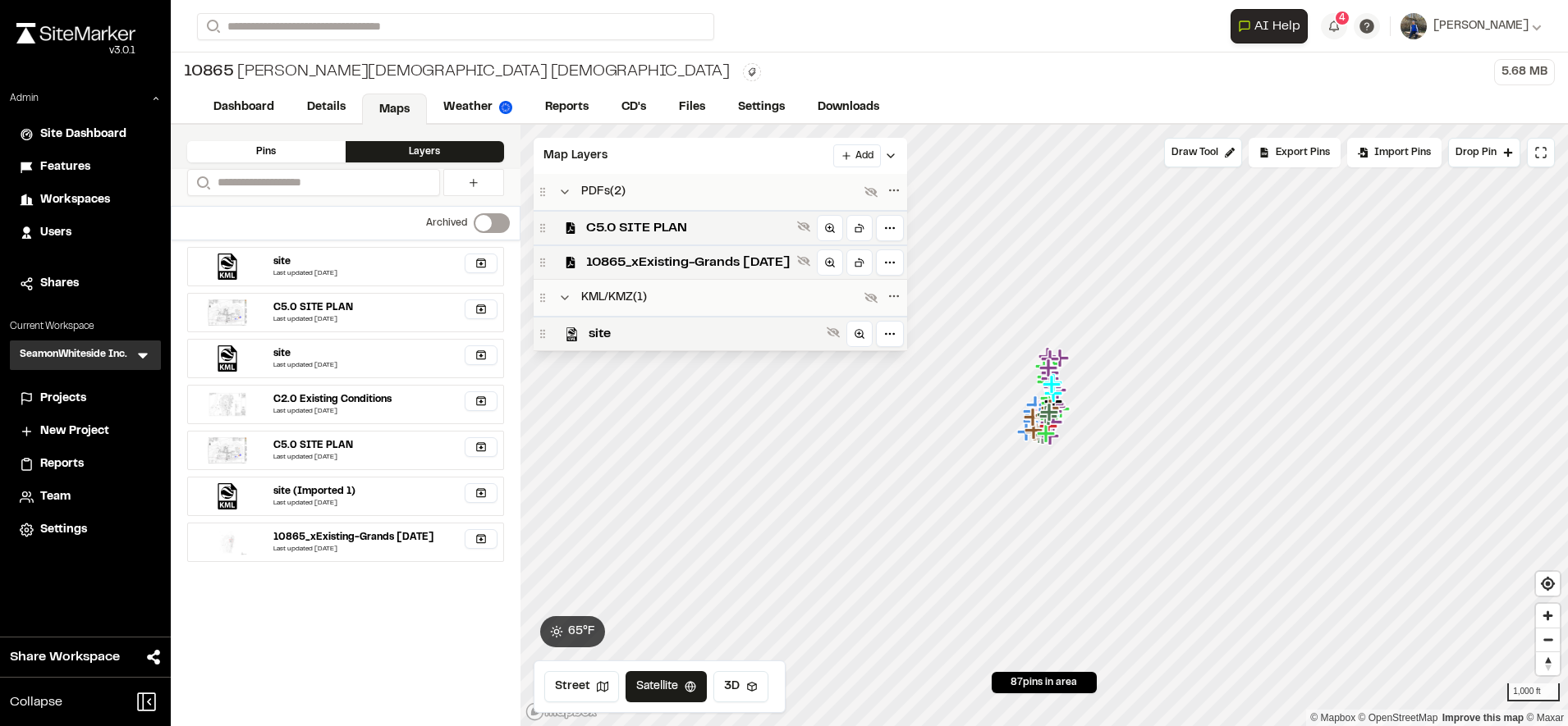
click at [494, 214] on label "Switch label" at bounding box center [492, 223] width 36 height 20
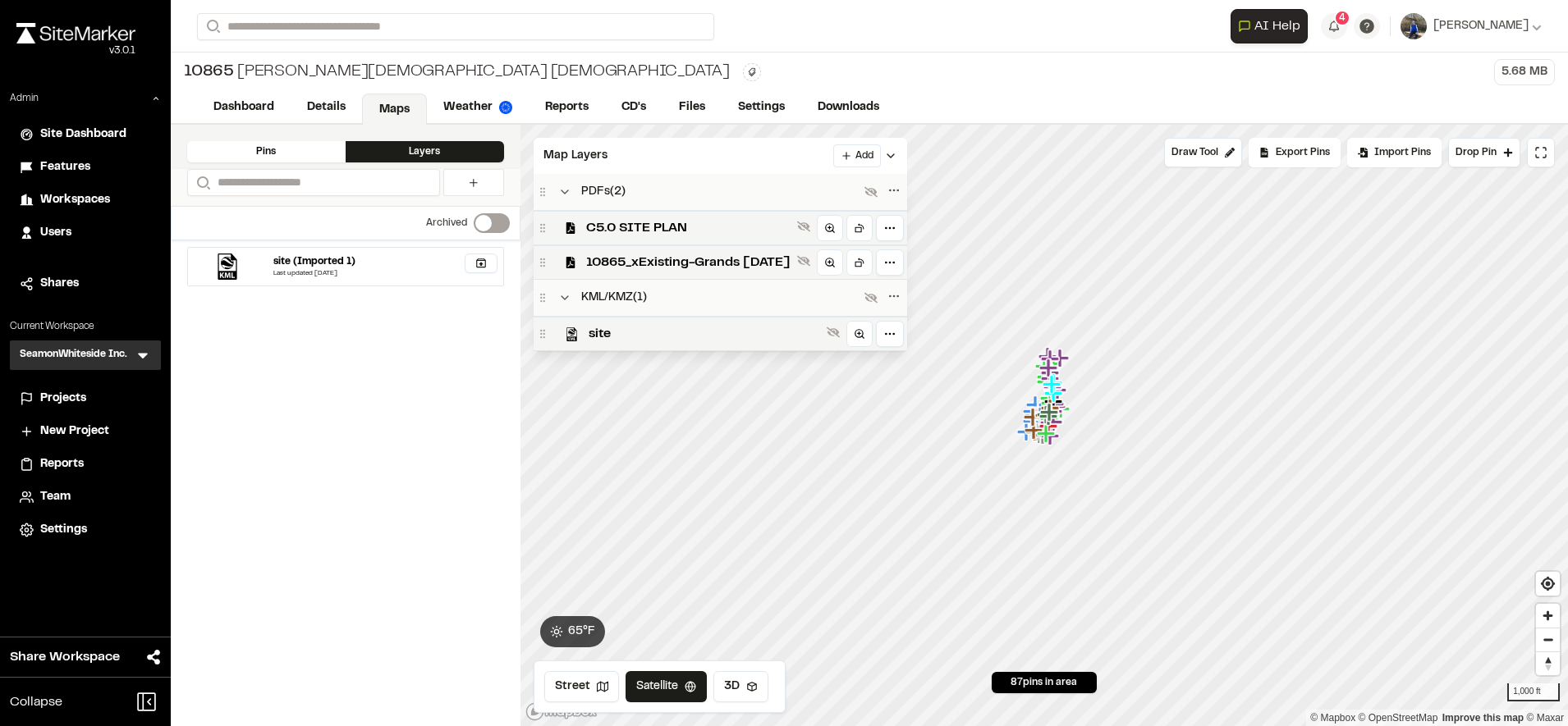
click at [488, 217] on label "Switch label" at bounding box center [492, 223] width 36 height 20
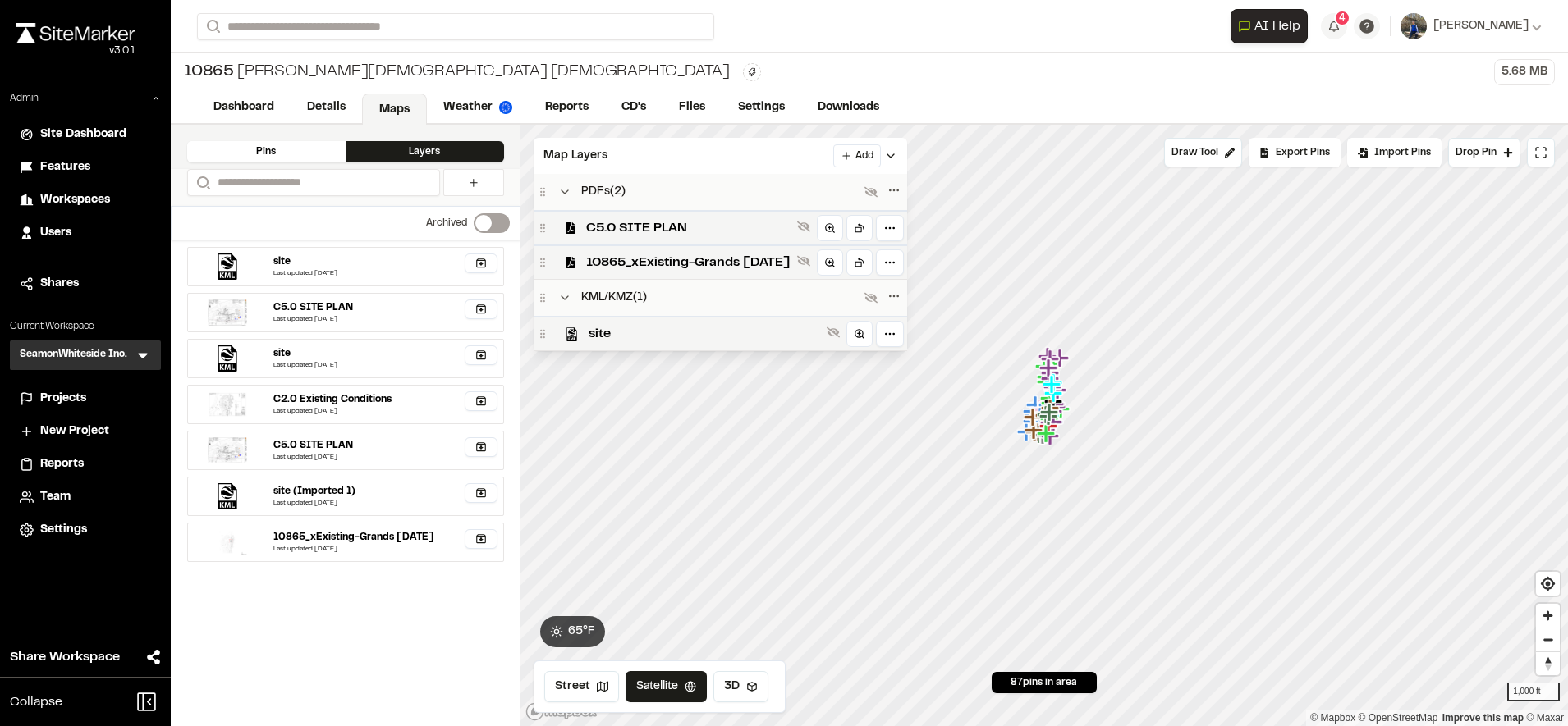
click at [417, 625] on div "site Last updated [DATE] Archive Map layer? Are you sure you want to archive ' …" at bounding box center [346, 483] width 350 height 486
